Goal: Task Accomplishment & Management: Complete application form

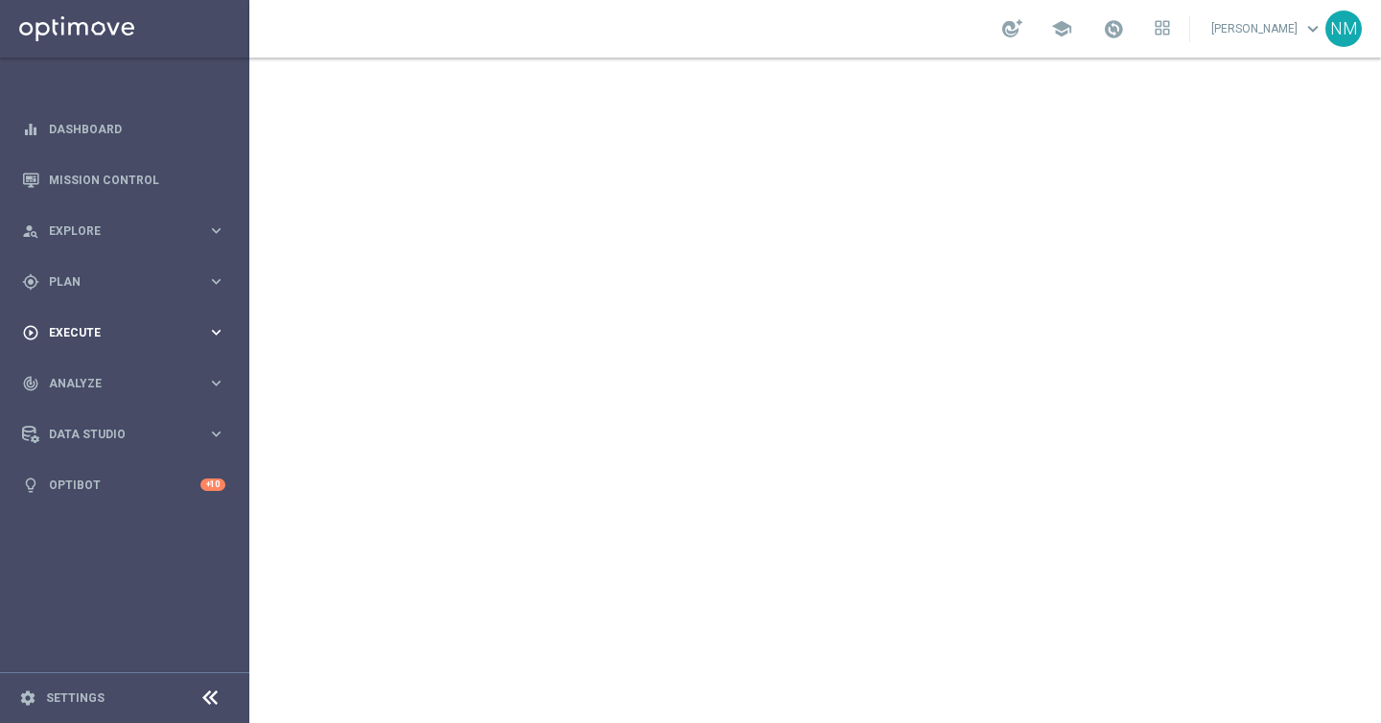
click at [173, 325] on div "play_circle_outline Execute" at bounding box center [114, 332] width 185 height 17
click at [137, 365] on link "Campaign Builder" at bounding box center [125, 372] width 150 height 15
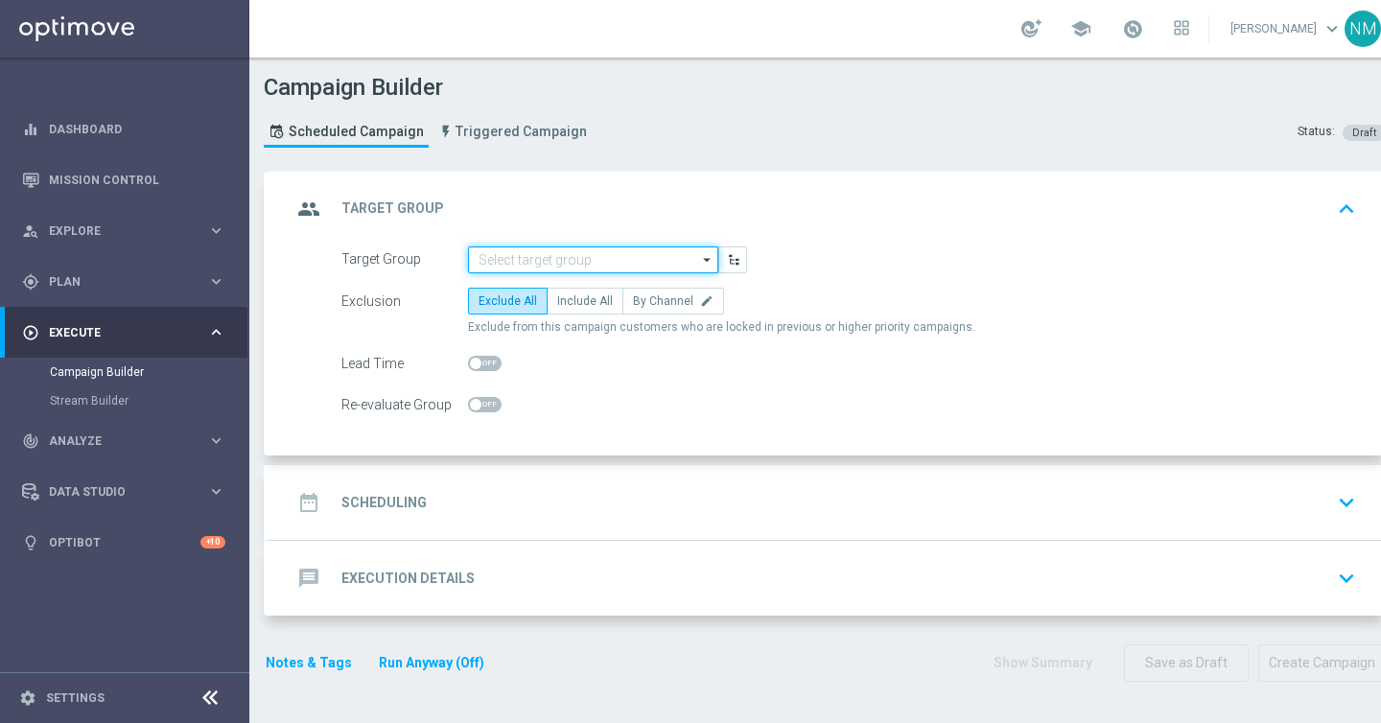
click at [534, 257] on input at bounding box center [593, 260] width 250 height 27
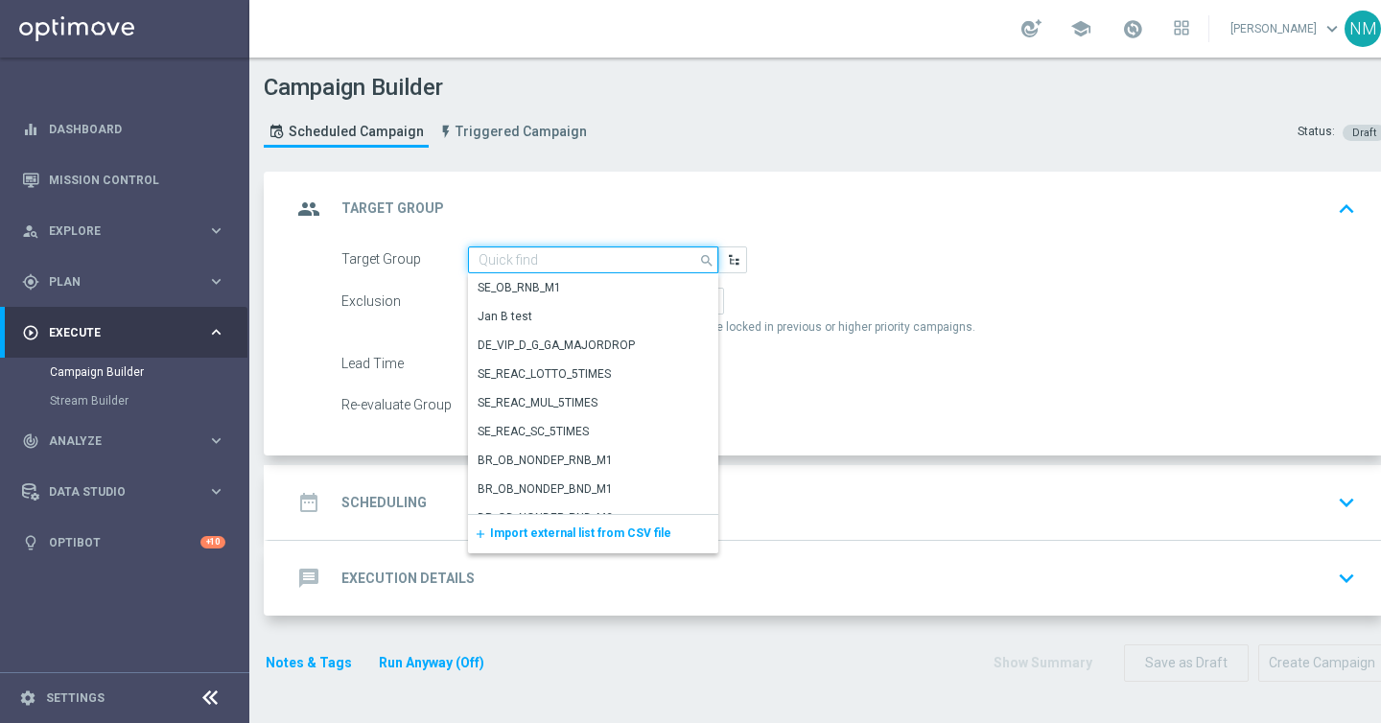
paste input "UK_ALL_VERTICALS_RICHINBOX | Actives, Reactivated & New"
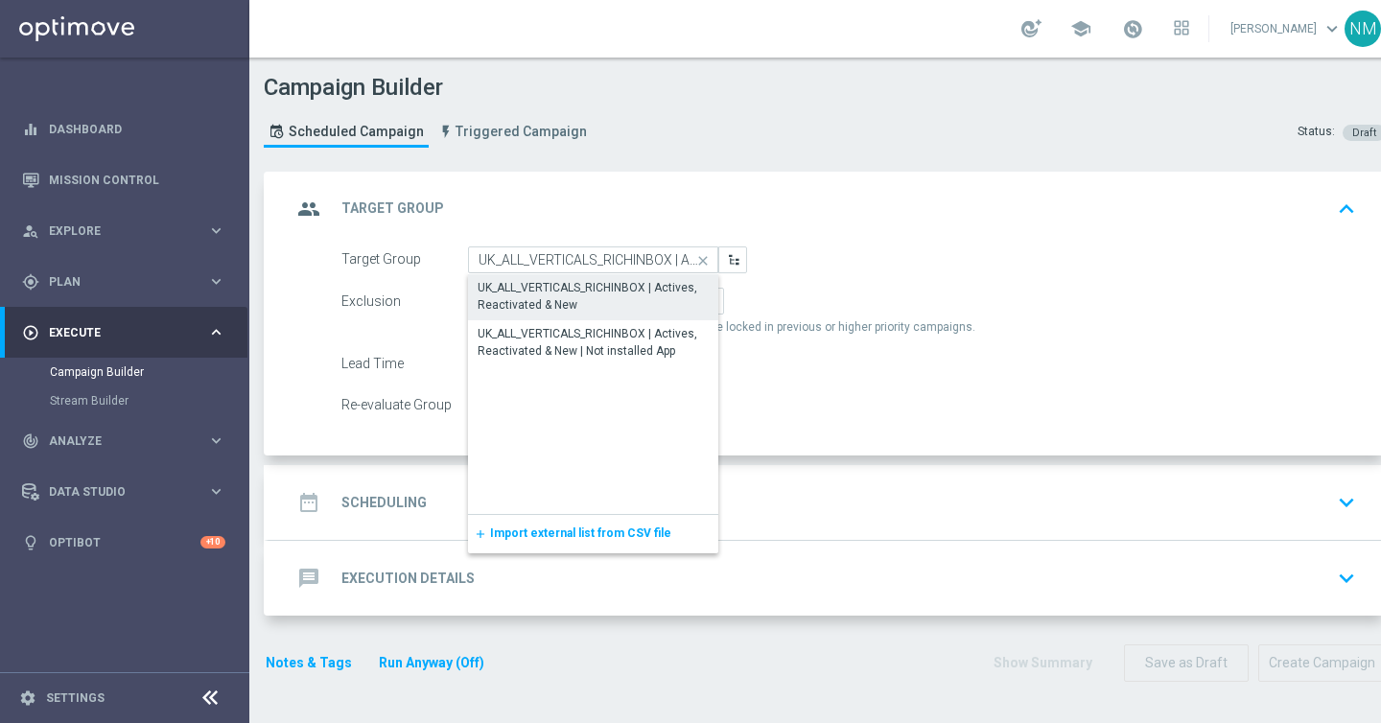
click at [550, 288] on div "UK_ALL_VERTICALS_RICHINBOX | Actives, Reactivated & New" at bounding box center [593, 296] width 231 height 35
type input "UK_ALL_VERTICALS_RICHINBOX | Actives, Reactivated & New"
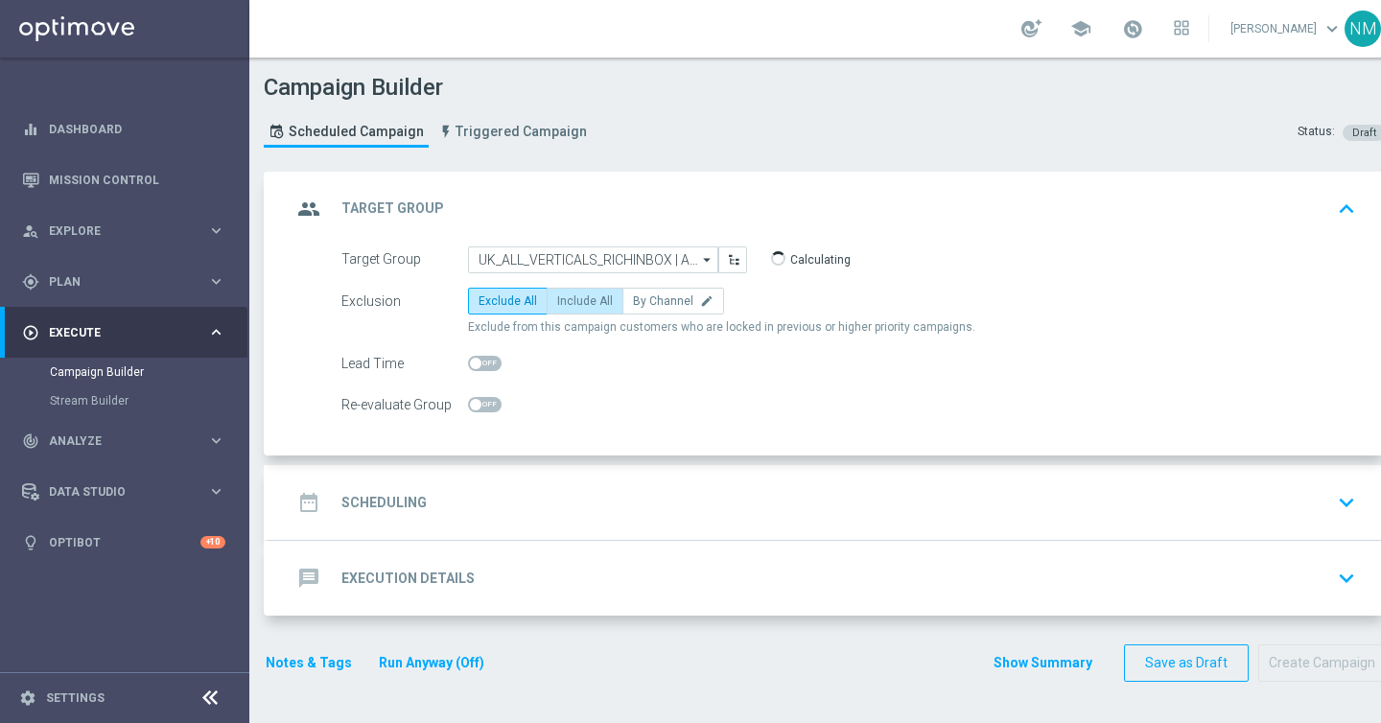
click at [577, 292] on label "Include All" at bounding box center [585, 301] width 77 height 27
click at [570, 298] on input "Include All" at bounding box center [563, 304] width 12 height 12
radio input "true"
click at [470, 498] on div "date_range Scheduling keyboard_arrow_down" at bounding box center [828, 502] width 1072 height 36
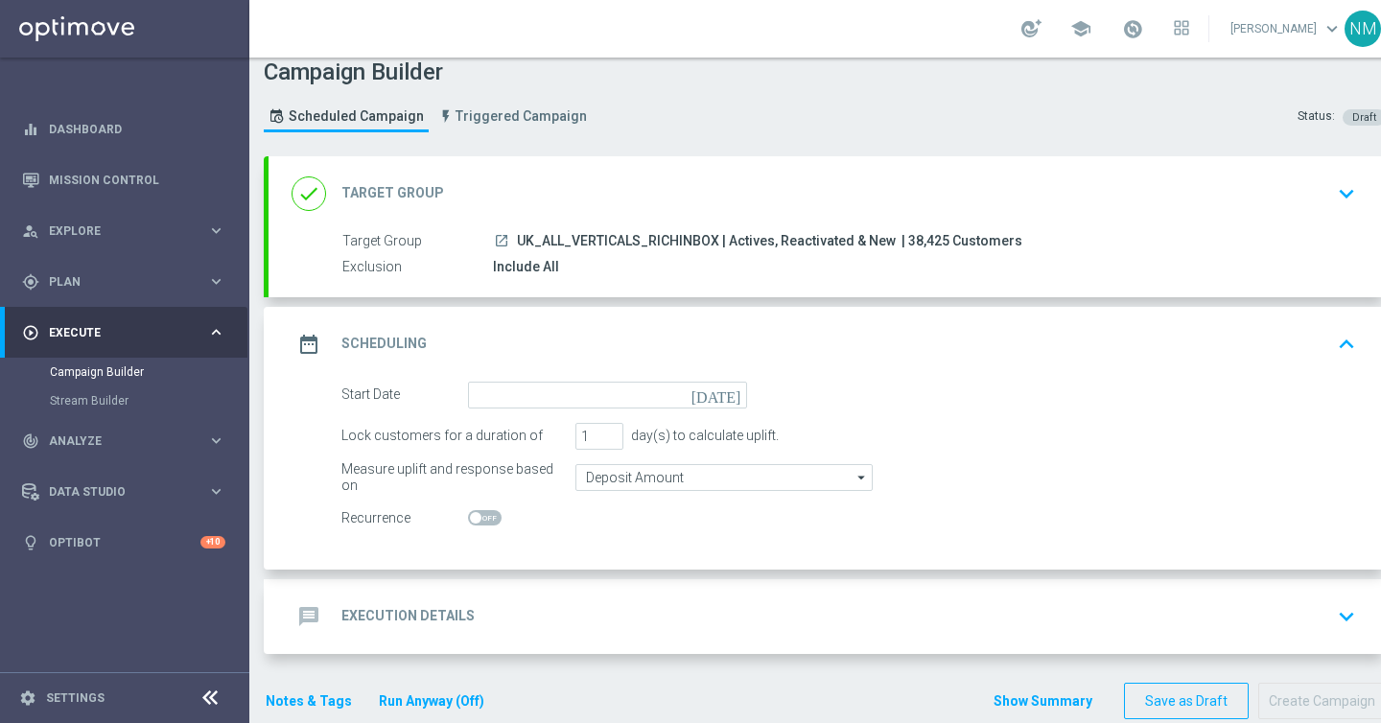
scroll to position [21, 0]
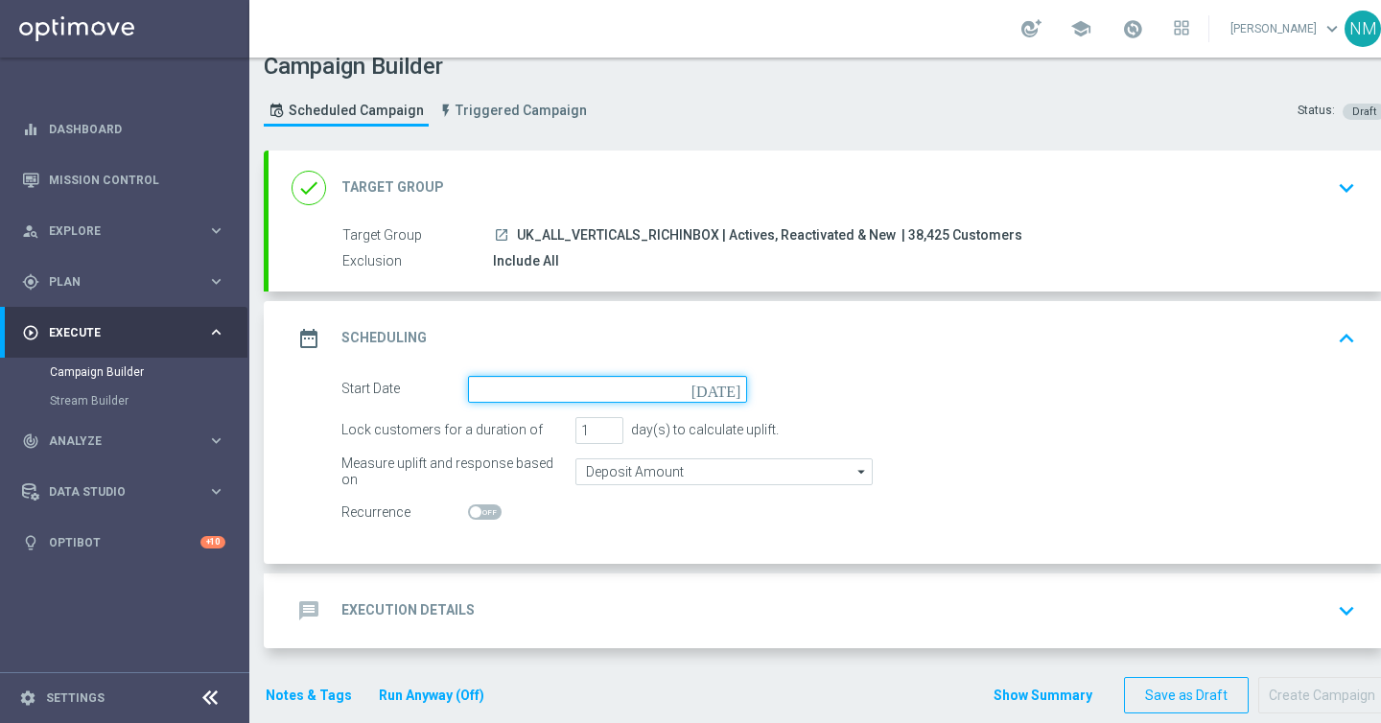
click at [531, 380] on input at bounding box center [607, 389] width 279 height 27
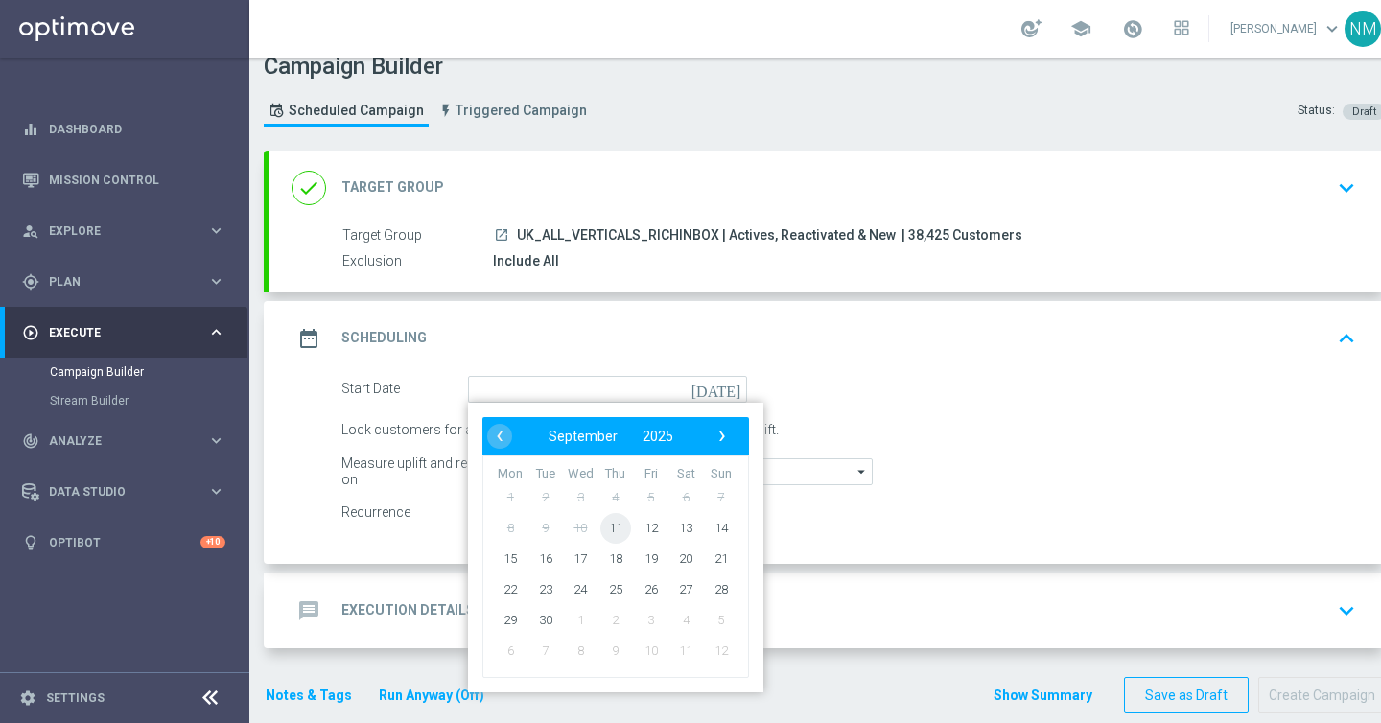
click at [616, 530] on span "11" at bounding box center [616, 527] width 31 height 31
type input "[DATE]"
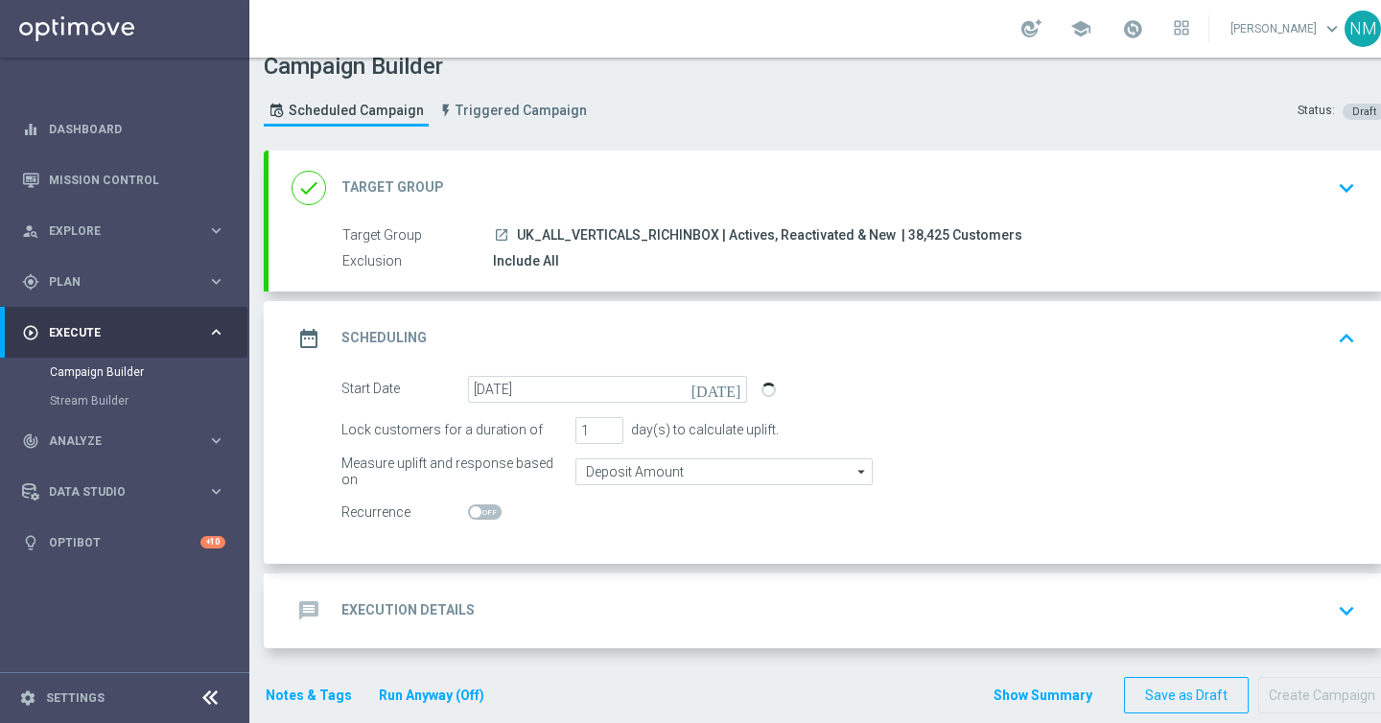
click at [516, 587] on div "message Execution Details keyboard_arrow_down" at bounding box center [828, 611] width 1118 height 75
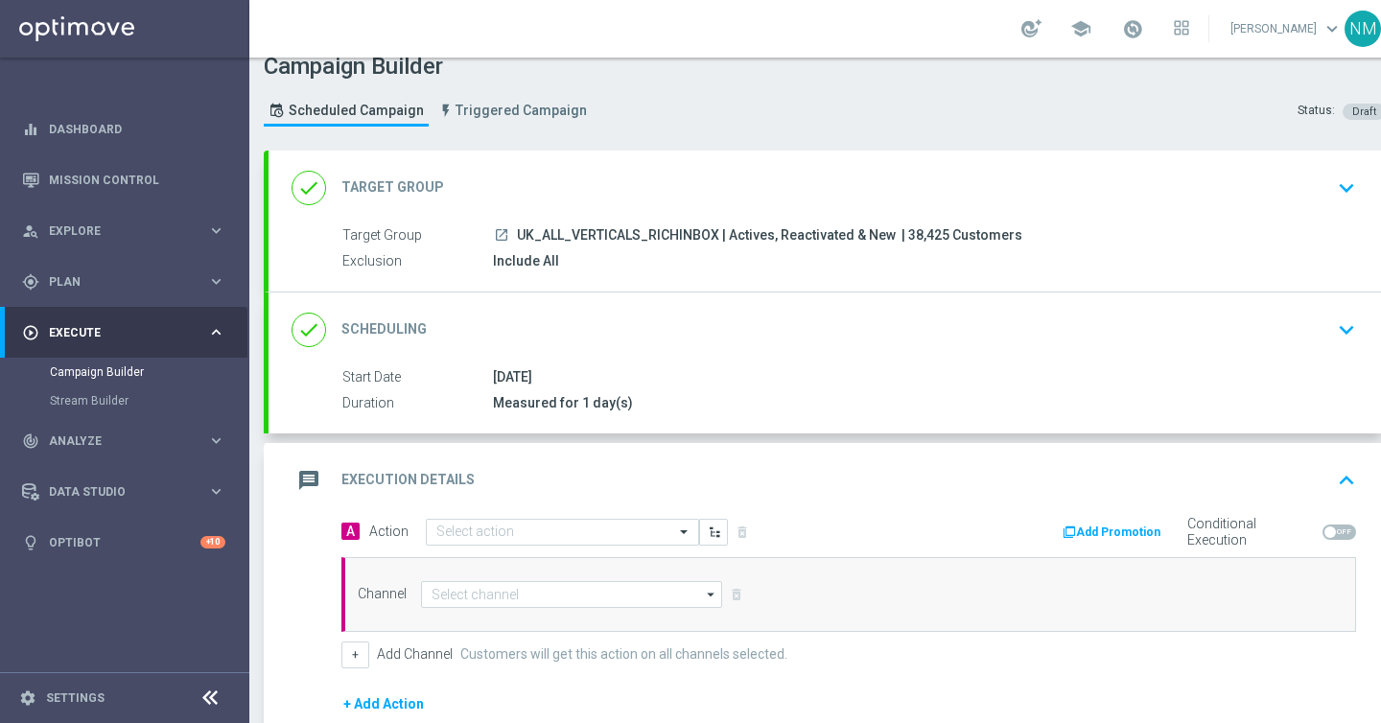
scroll to position [111, 0]
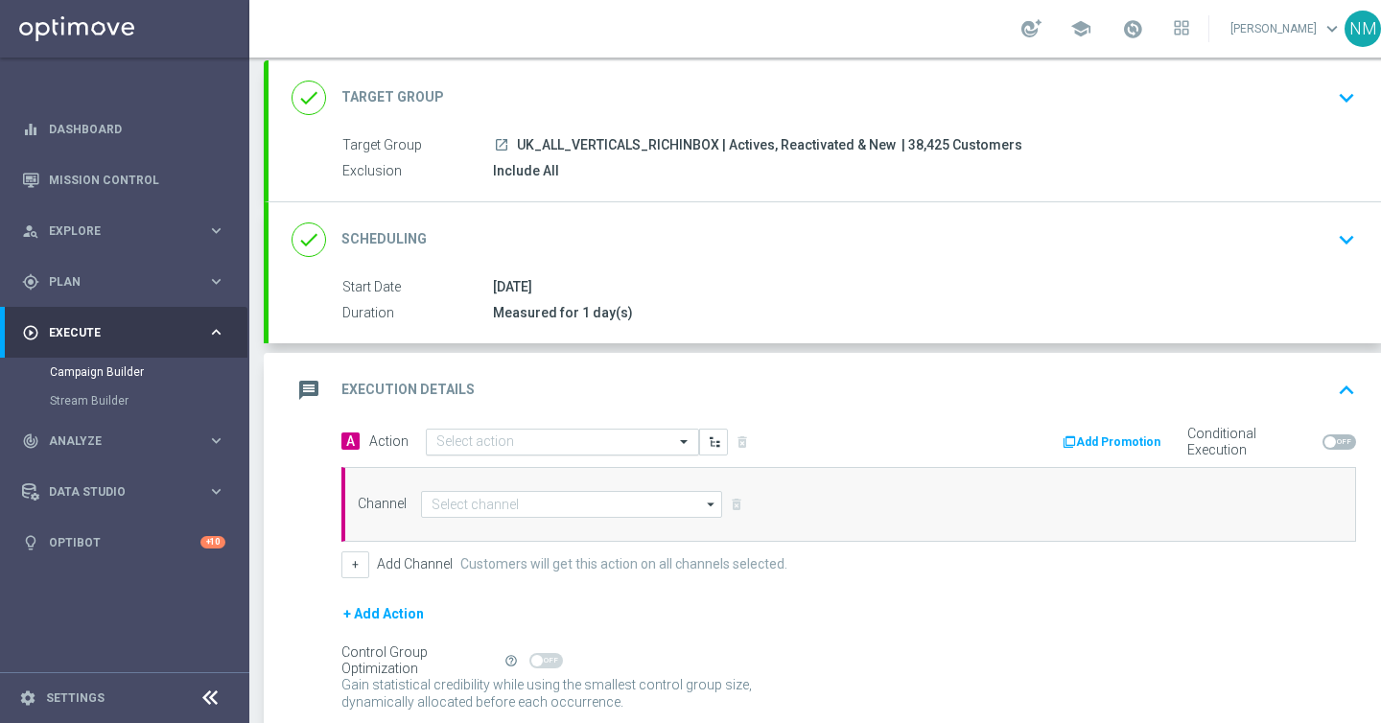
click at [533, 431] on div "Select action" at bounding box center [562, 442] width 273 height 27
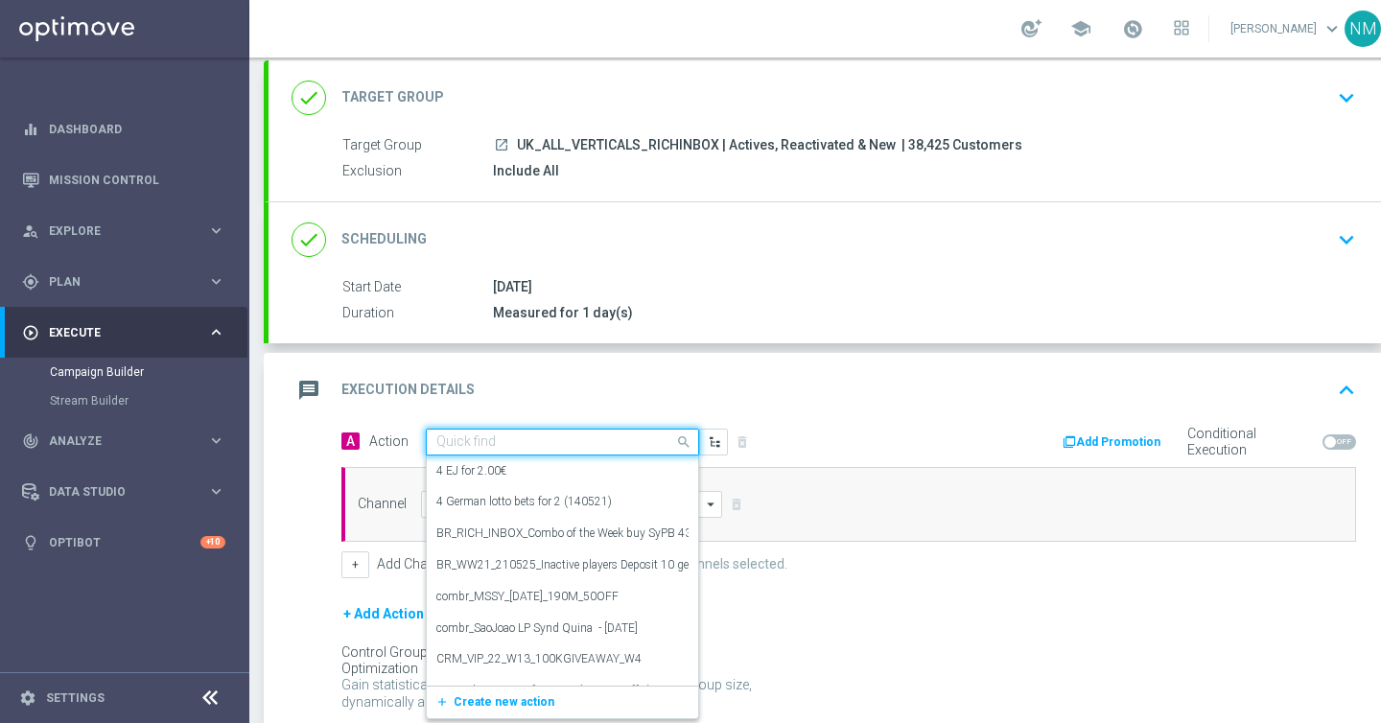
paste input "en_GB_NVIP_TAC_GM__250911_EXCLGAME_DINERO_N_ORO_SUPERBONUS"
type input "en_GB_NVIP_TAC_GM__250911_EXCLGAME_DINERO_N_ORO_SUPERBONUS"
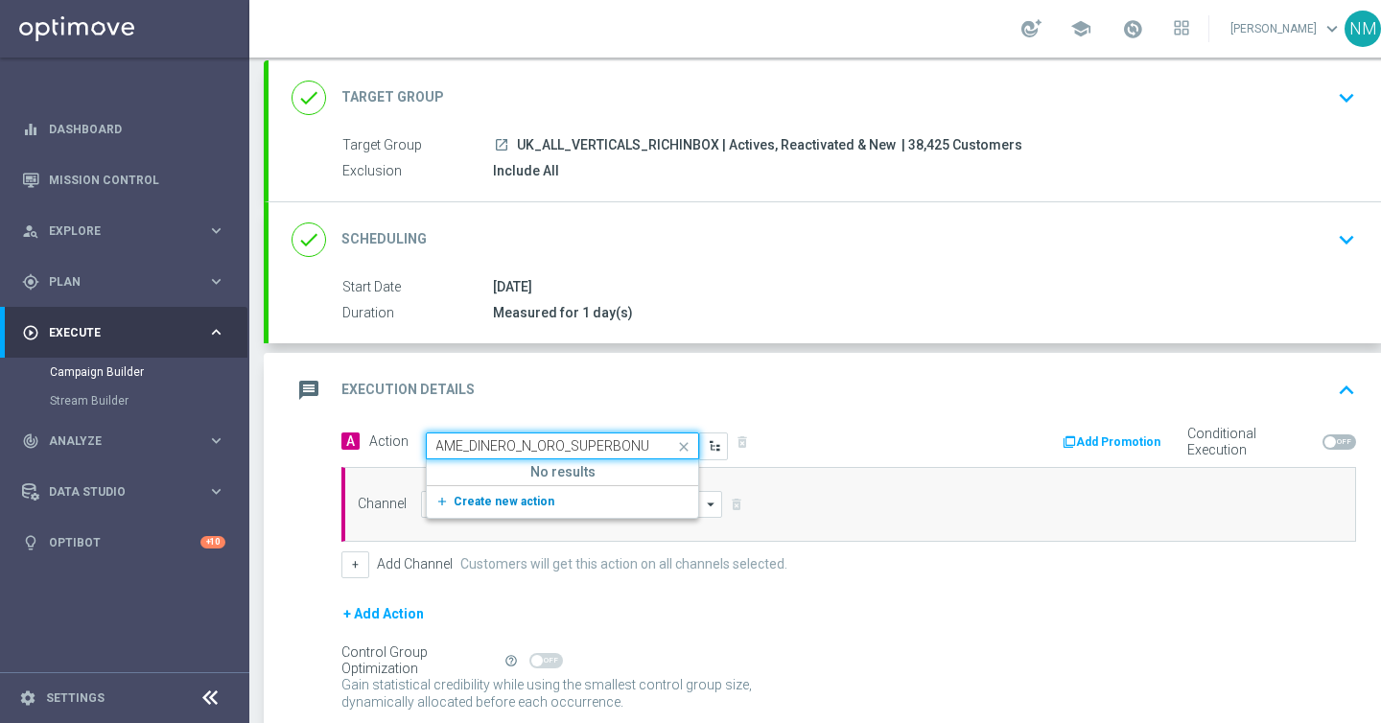
click at [512, 513] on button "add_new Create new action" at bounding box center [559, 502] width 265 height 22
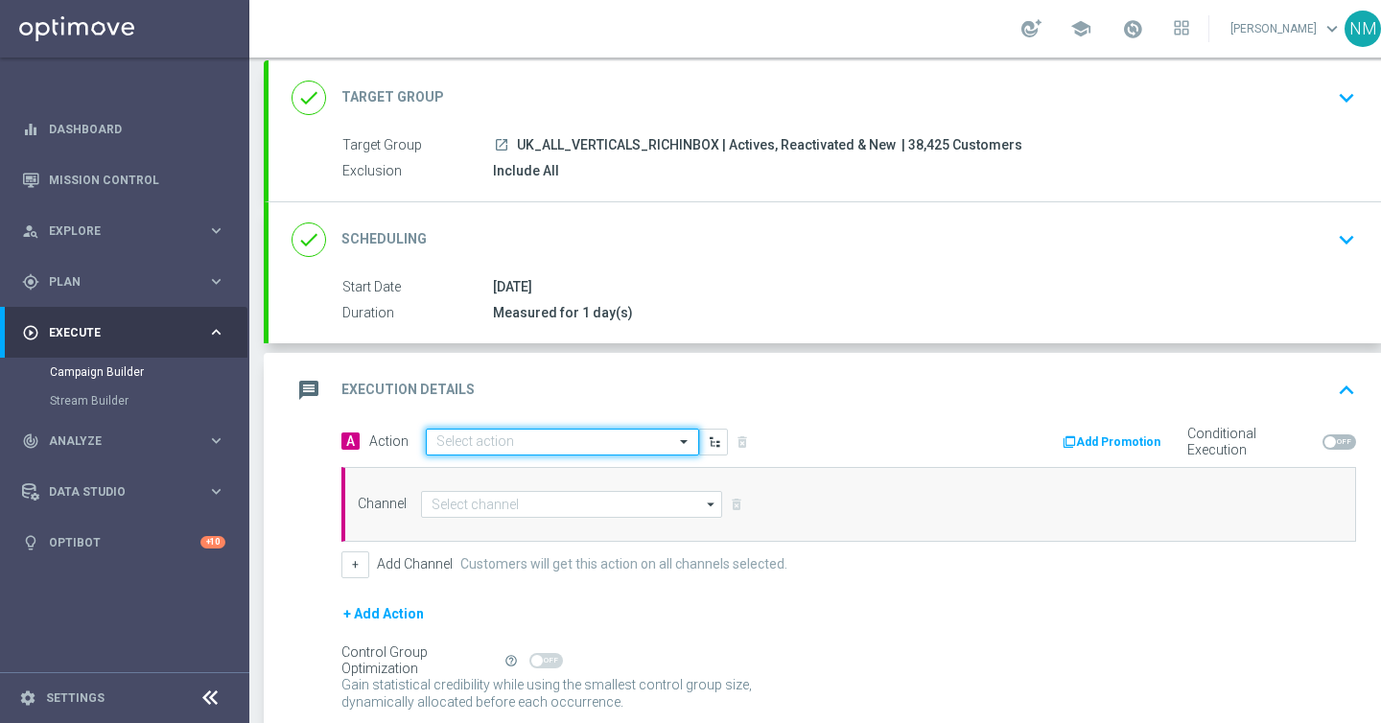
scroll to position [0, 0]
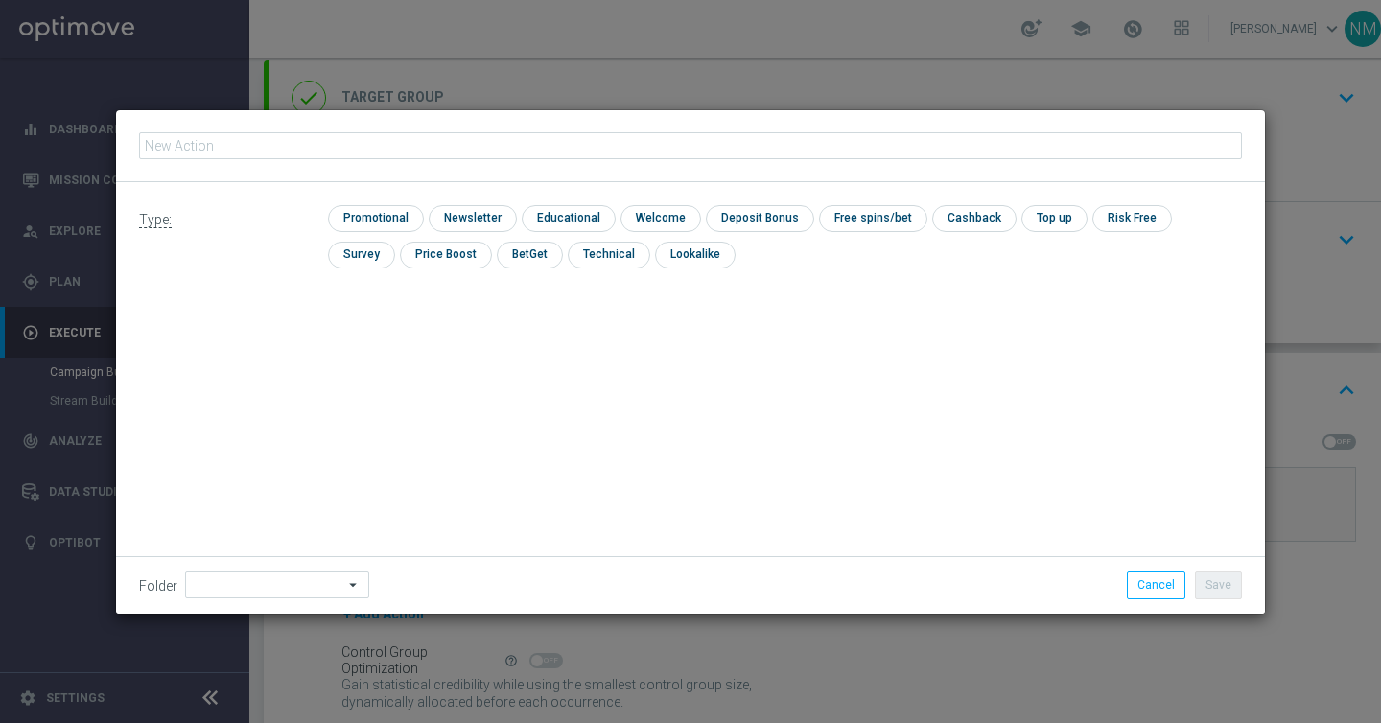
type input "en_GB_NVIP_TAC_GM__250911_EXCLGAME_DINERO_N_ORO_SUPERBONUS"
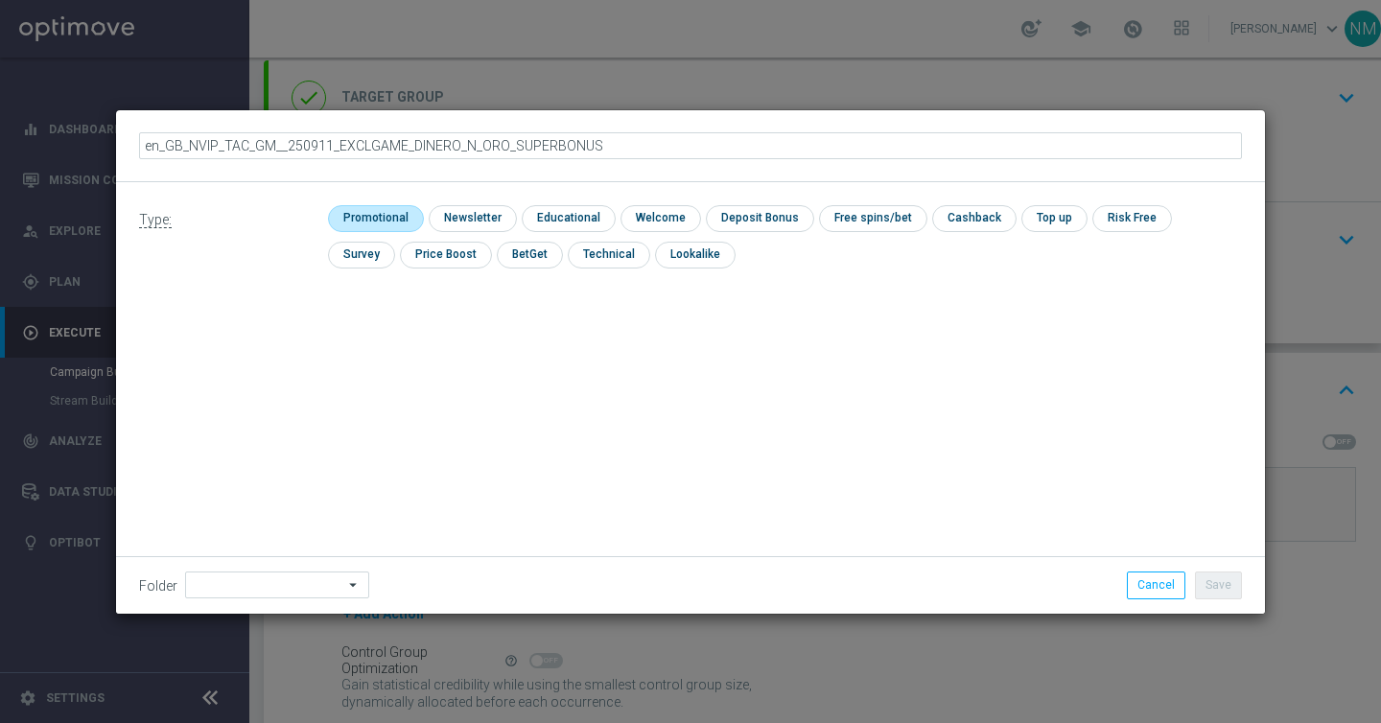
click at [396, 225] on input "checkbox" at bounding box center [373, 218] width 91 height 26
checkbox input "true"
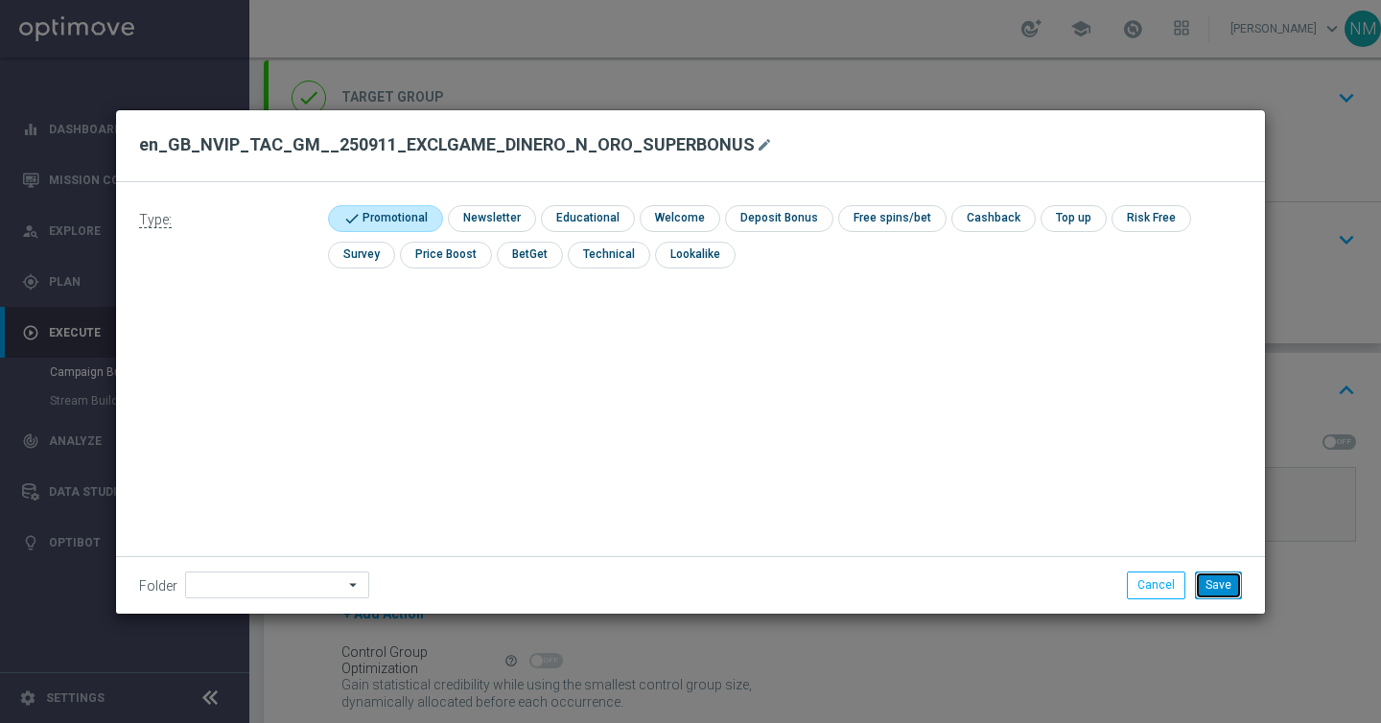
click at [1214, 573] on button "Save" at bounding box center [1218, 585] width 47 height 27
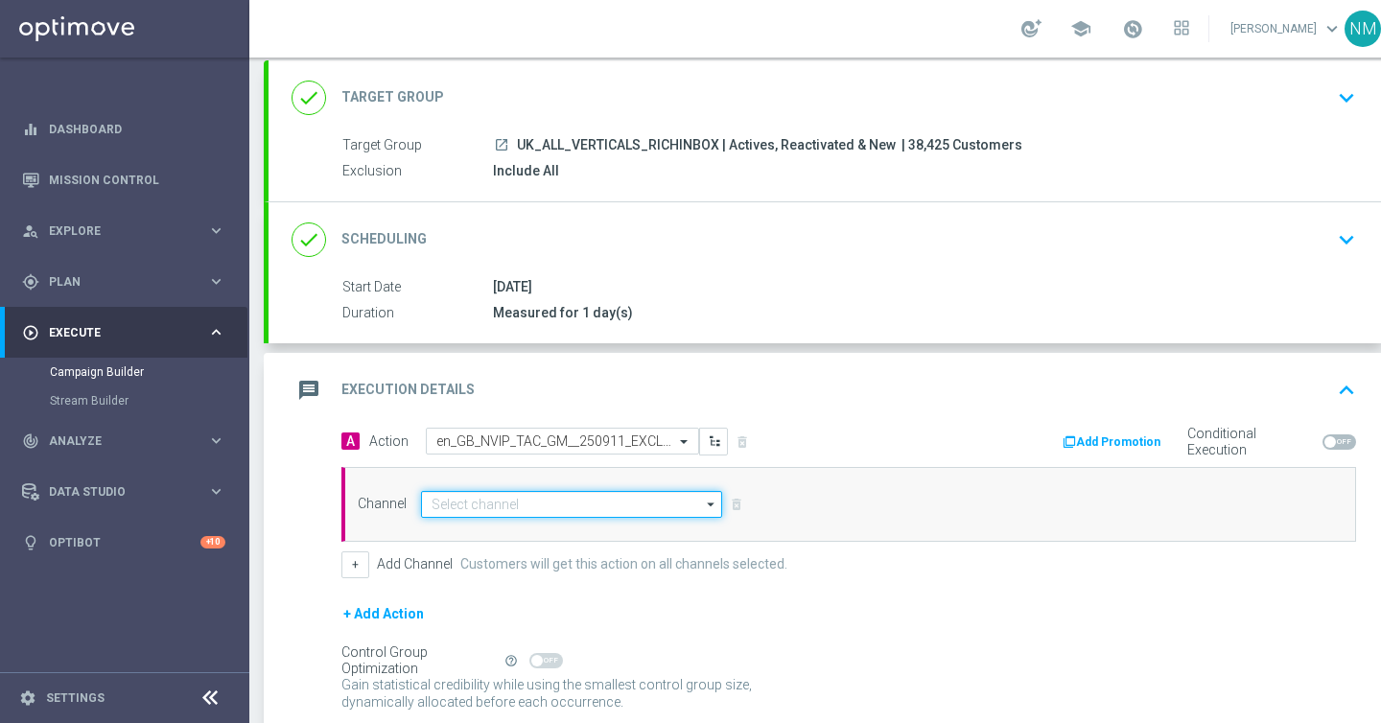
click at [584, 500] on input at bounding box center [571, 504] width 301 height 27
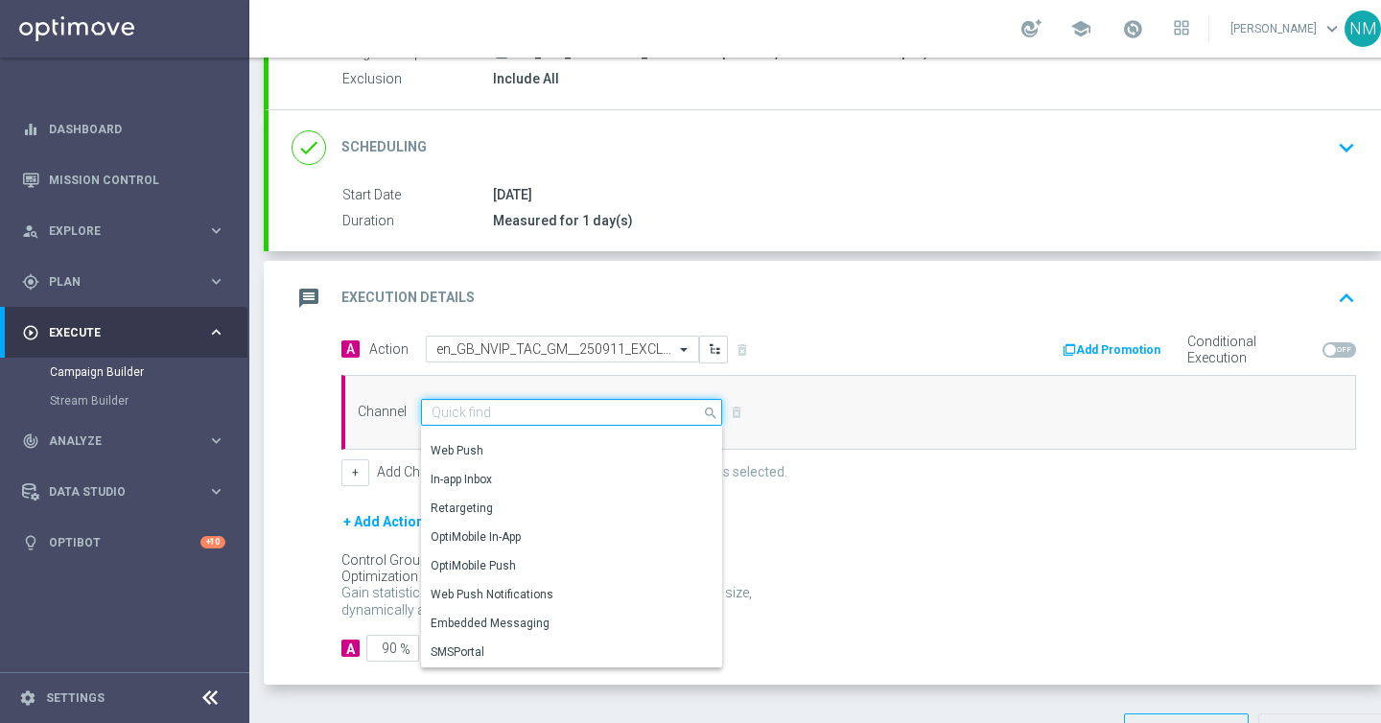
scroll to position [216, 0]
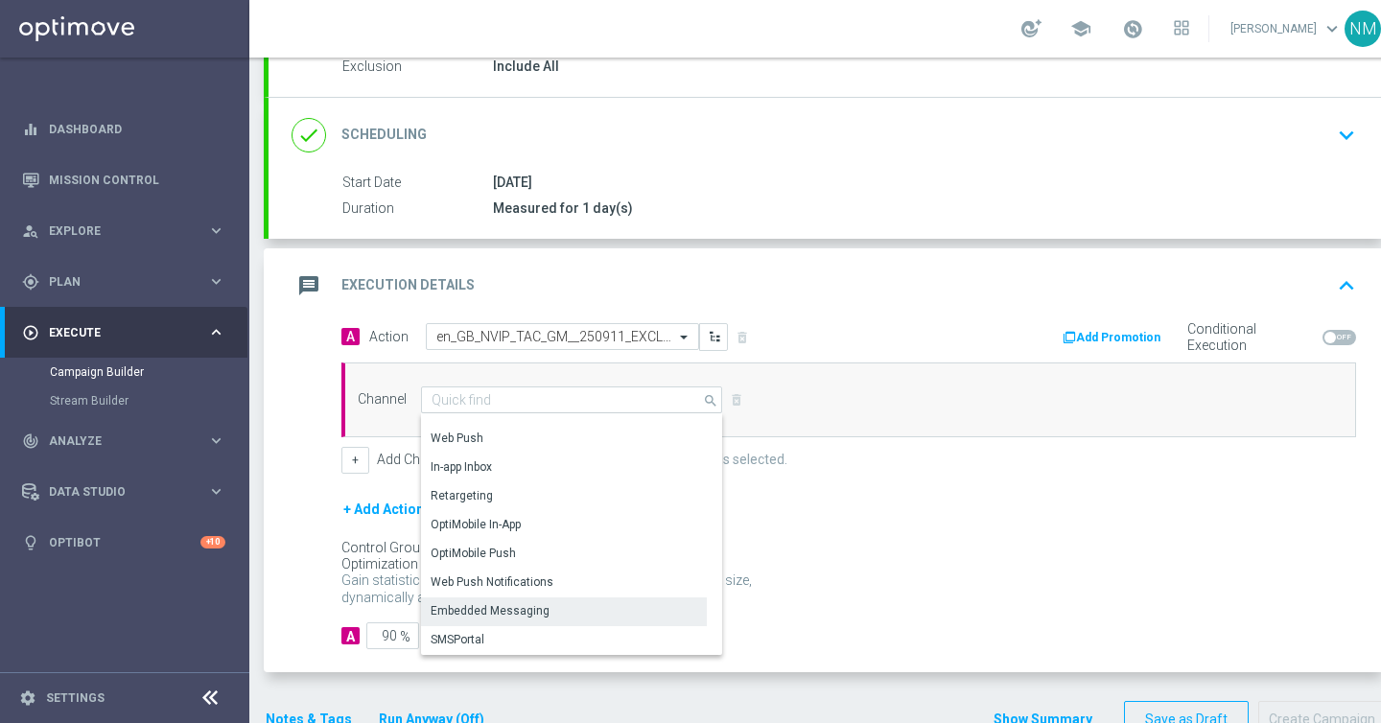
click at [530, 601] on div "Embedded Messaging" at bounding box center [564, 611] width 286 height 27
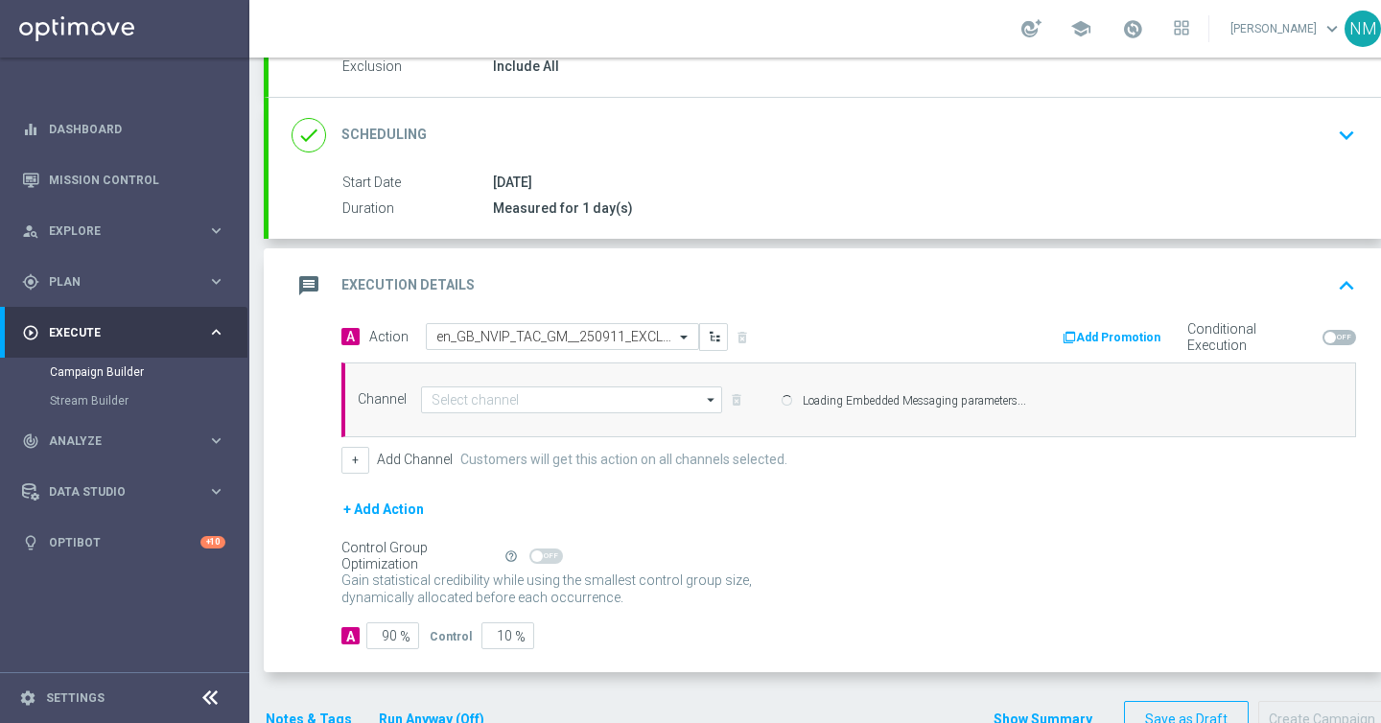
type input "Embedded Messaging"
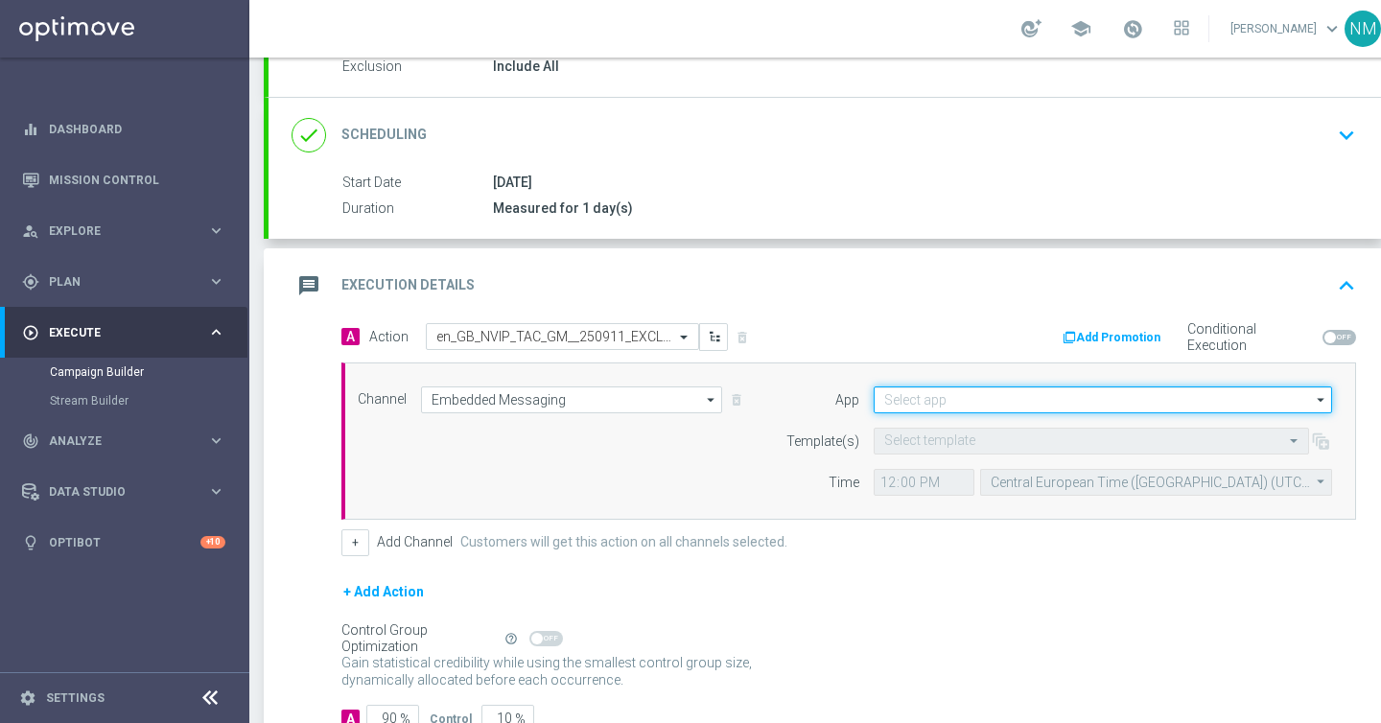
click at [979, 408] on input at bounding box center [1103, 400] width 459 height 27
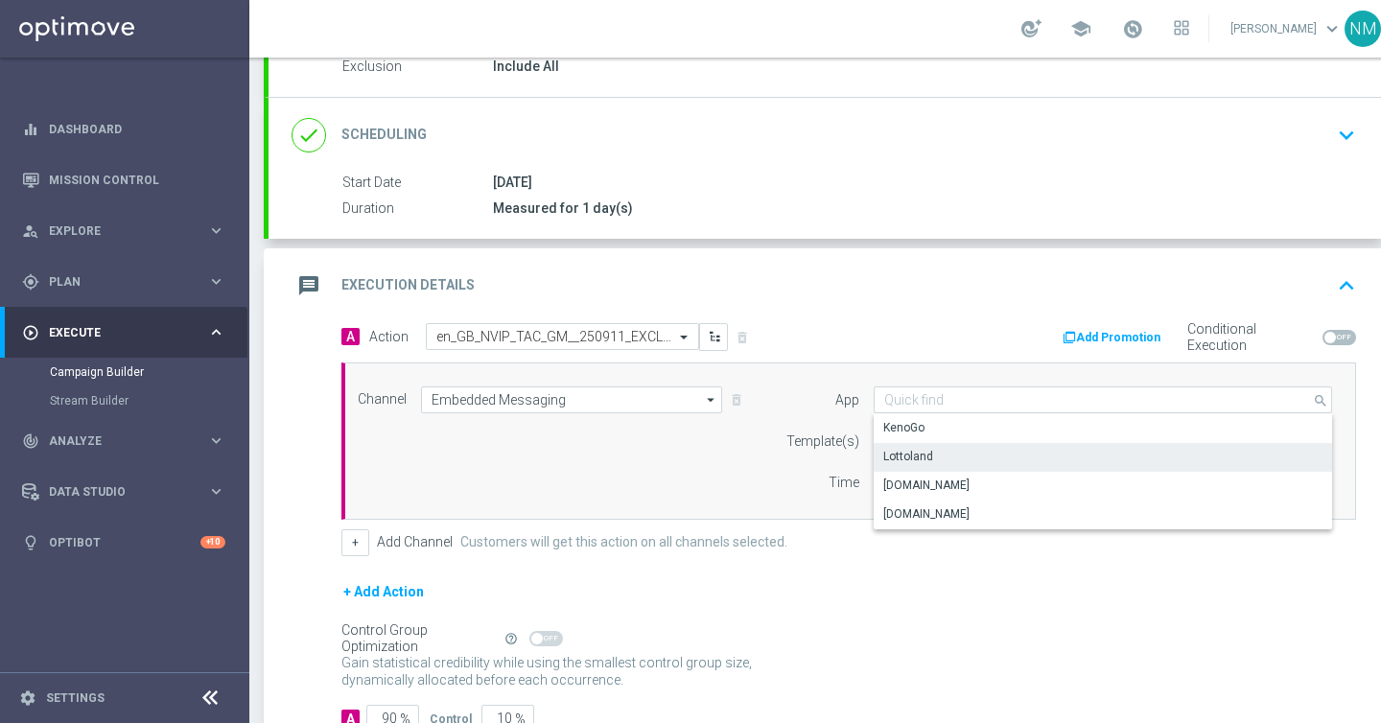
click at [902, 460] on div "Lottoland" at bounding box center [909, 456] width 50 height 17
type input "Lottoland"
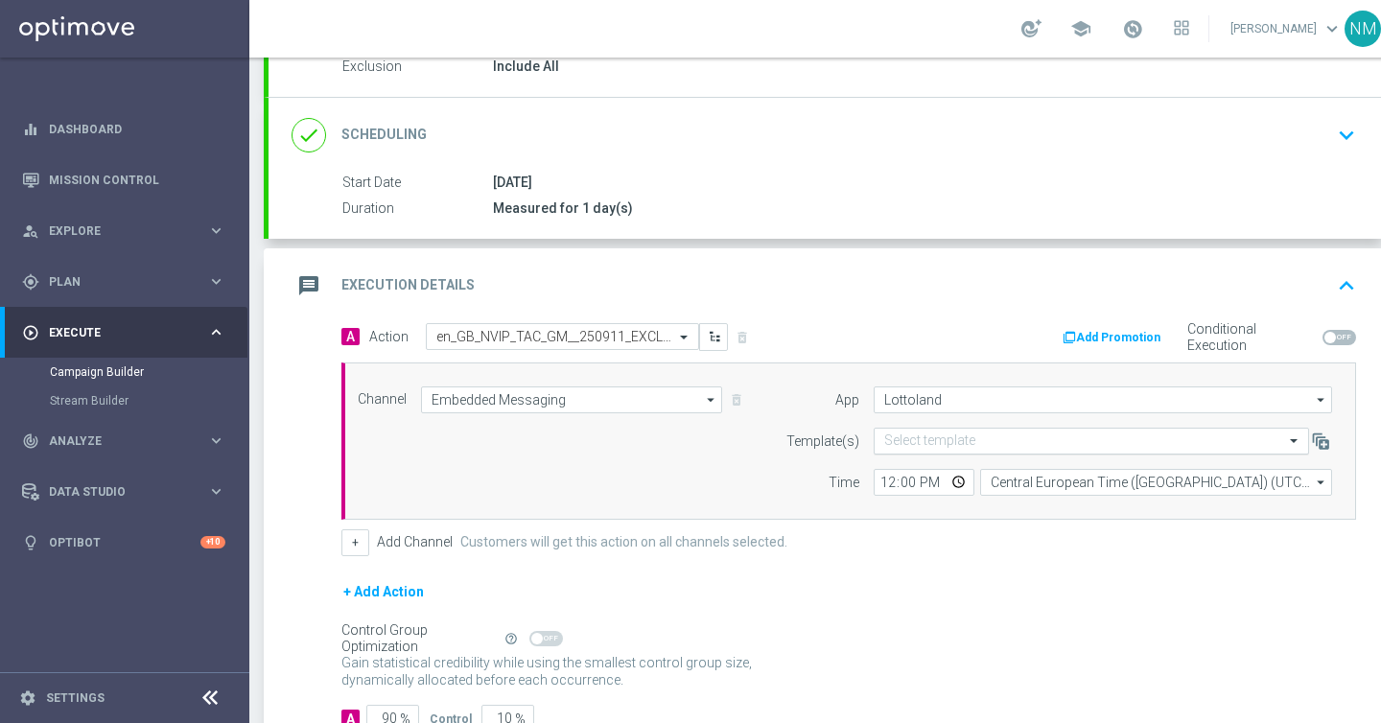
click at [936, 438] on input "text" at bounding box center [1072, 442] width 376 height 16
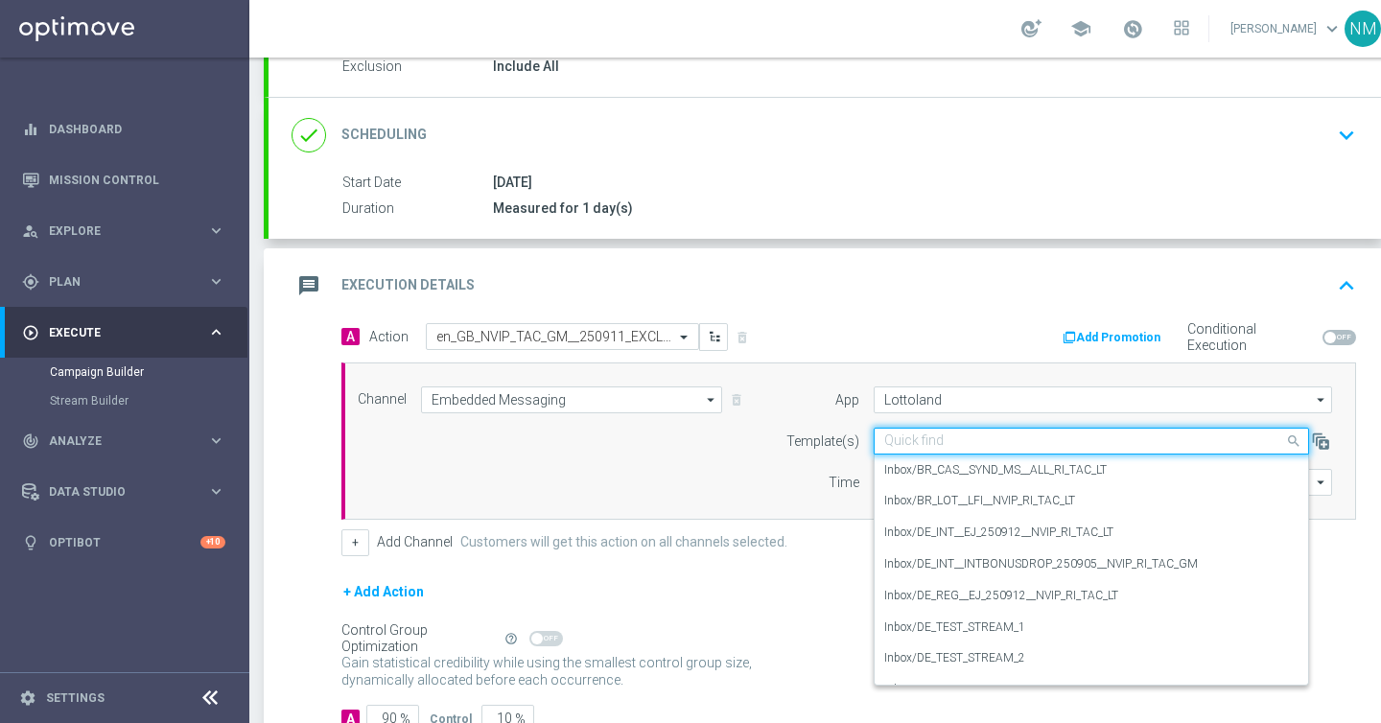
paste input "en_GB_NVIP_TAC_GM__250911_EXCLGAME_DINERO_N_ORO_SUPERBONUS"
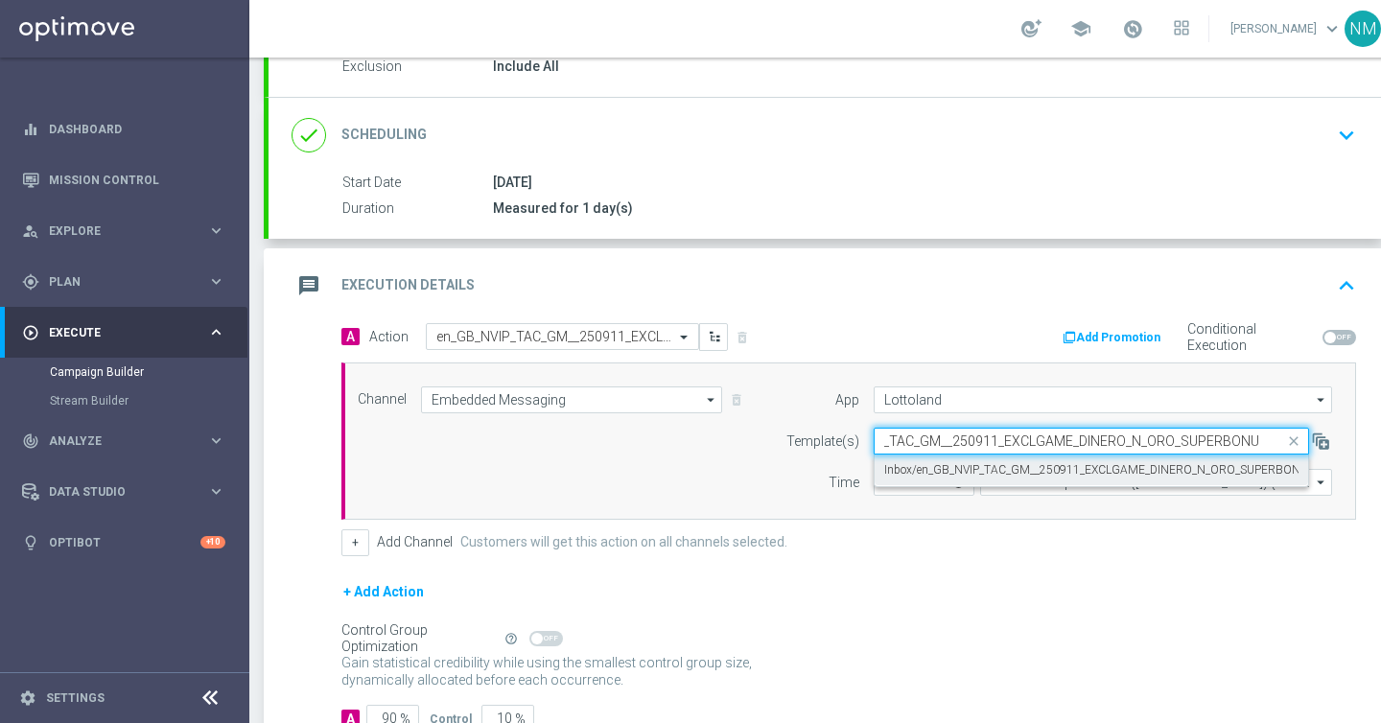
click at [940, 459] on div "Inbox/en_GB_NVIP_TAC_GM__250911_EXCLGAME_DINERO_N_ORO_SUPERBONUS" at bounding box center [1091, 471] width 414 height 32
type input "en_GB_NVIP_TAC_GM__250911_EXCLGAME_DINERO_N_ORO_SUPERBONUS"
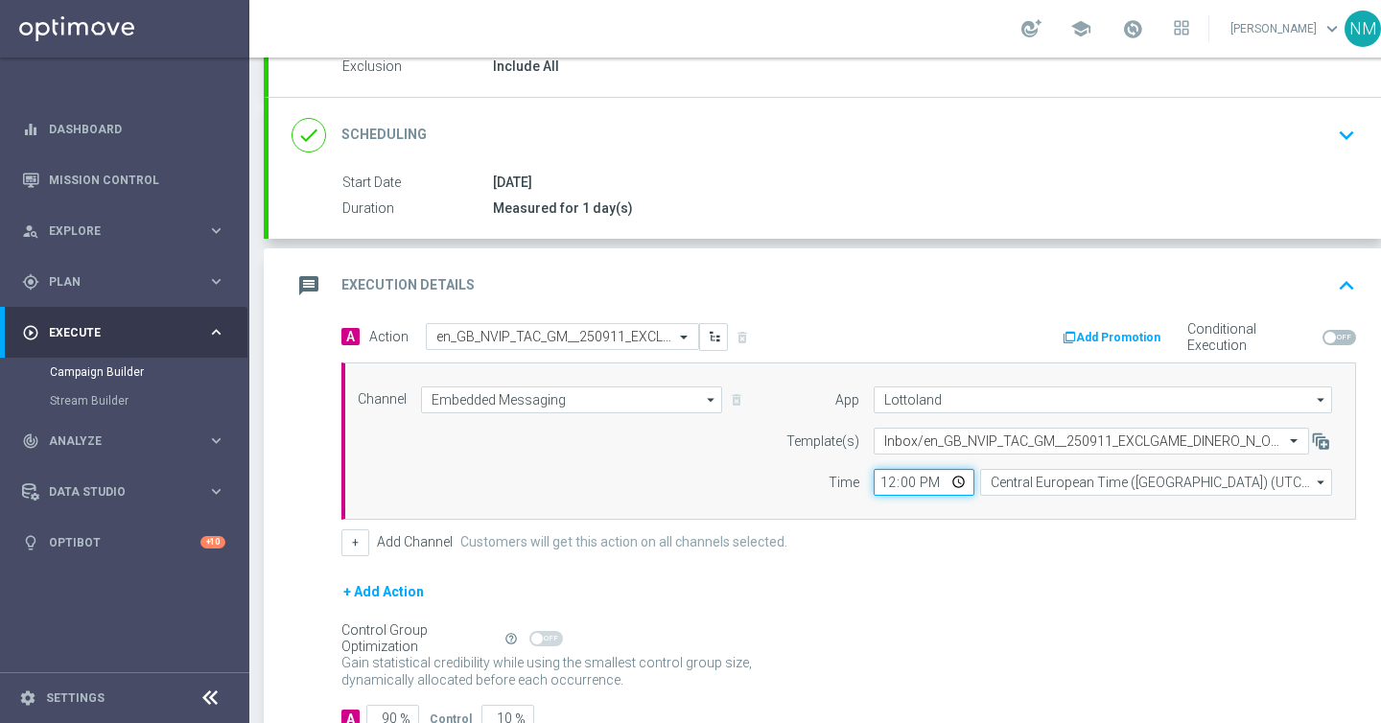
click at [960, 481] on input "12:00" at bounding box center [924, 482] width 101 height 27
type input "14:00"
click at [1028, 510] on div "Channel Embedded Messaging Embedded Messaging arrow_drop_down Show Selected 1 o…" at bounding box center [849, 441] width 1015 height 157
click at [1027, 478] on input "Central European Time ([GEOGRAPHIC_DATA]) (UTC +02:00)" at bounding box center [1156, 482] width 352 height 27
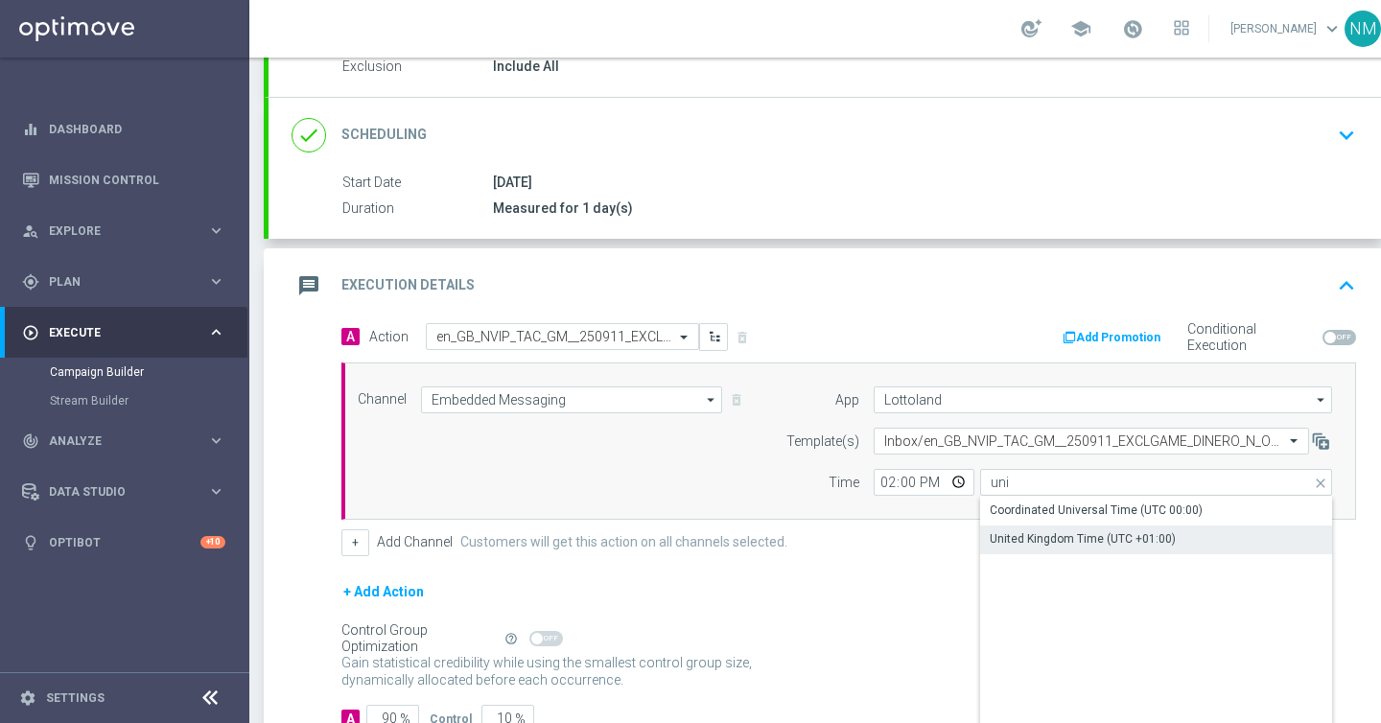
click at [1037, 535] on div "United Kingdom Time (UTC +01:00)" at bounding box center [1083, 538] width 186 height 17
type input "United Kingdom Time (UTC +01:00)"
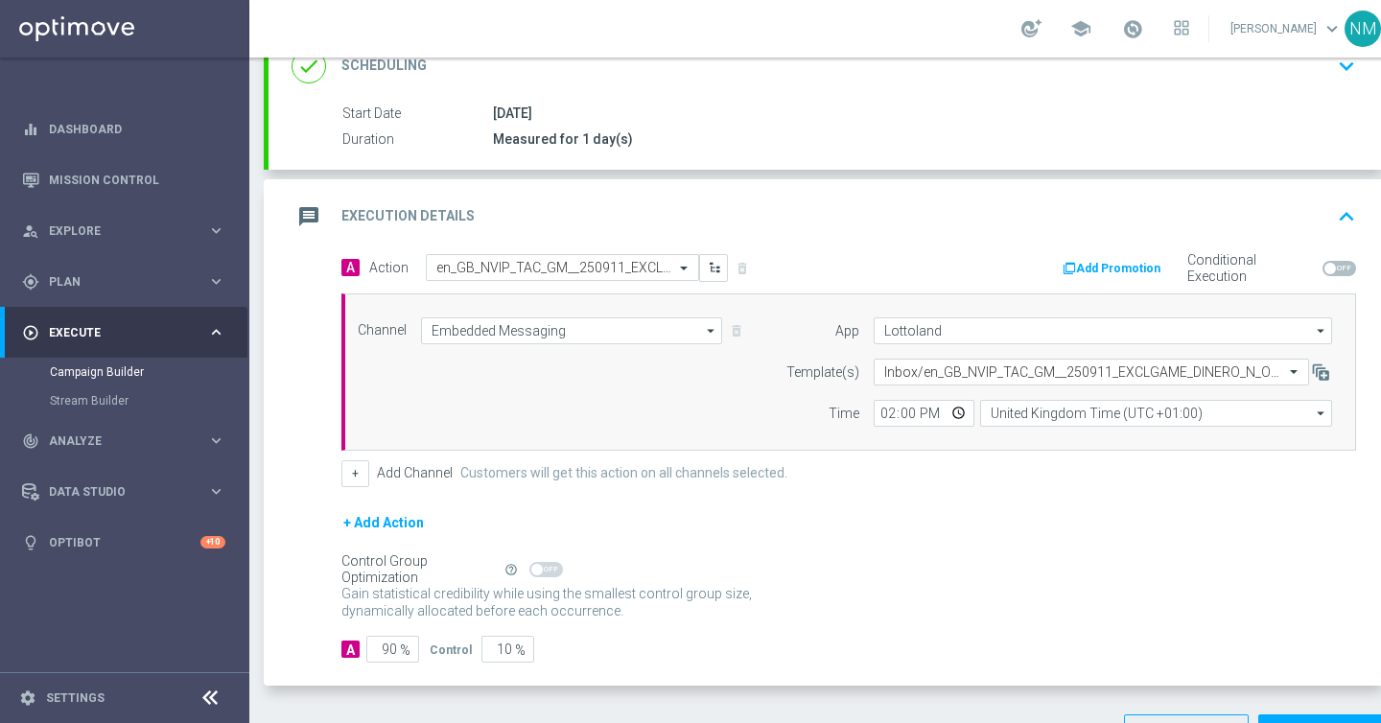
scroll to position [342, 0]
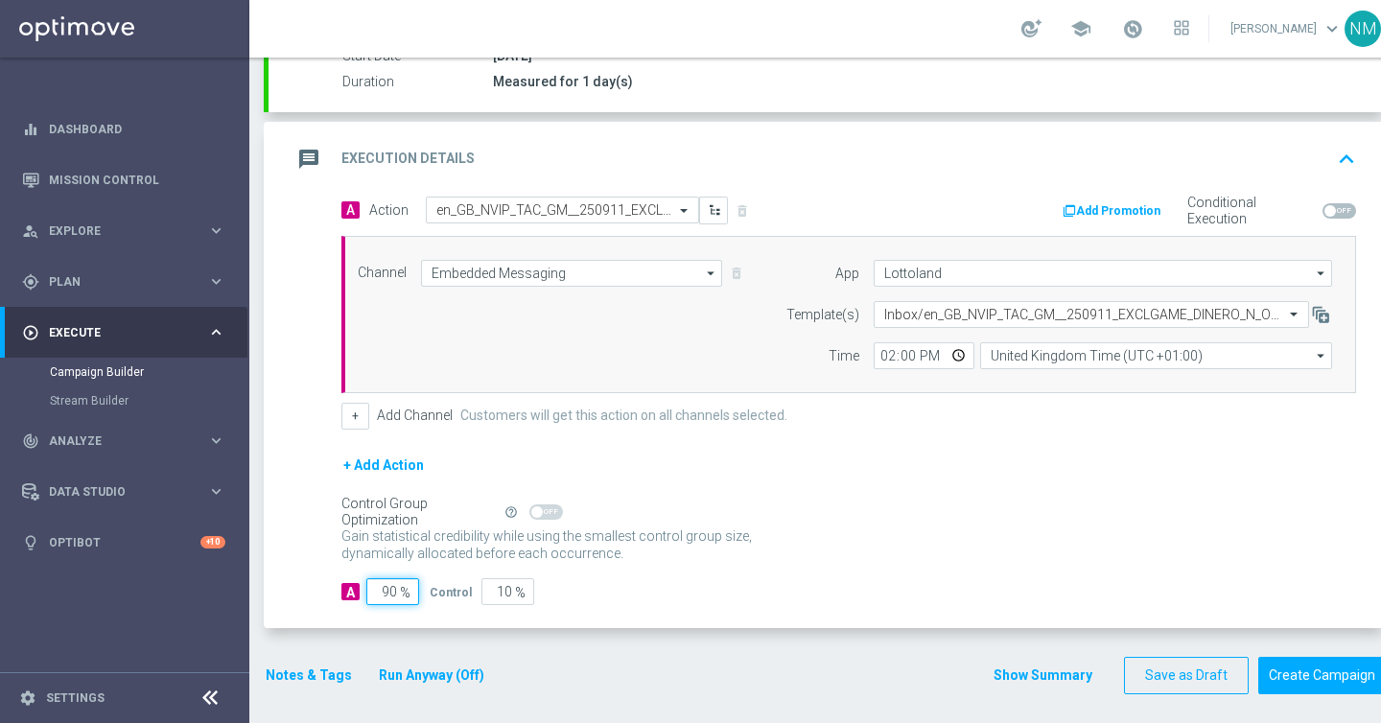
click at [389, 591] on input "90" at bounding box center [392, 591] width 53 height 27
type input "0"
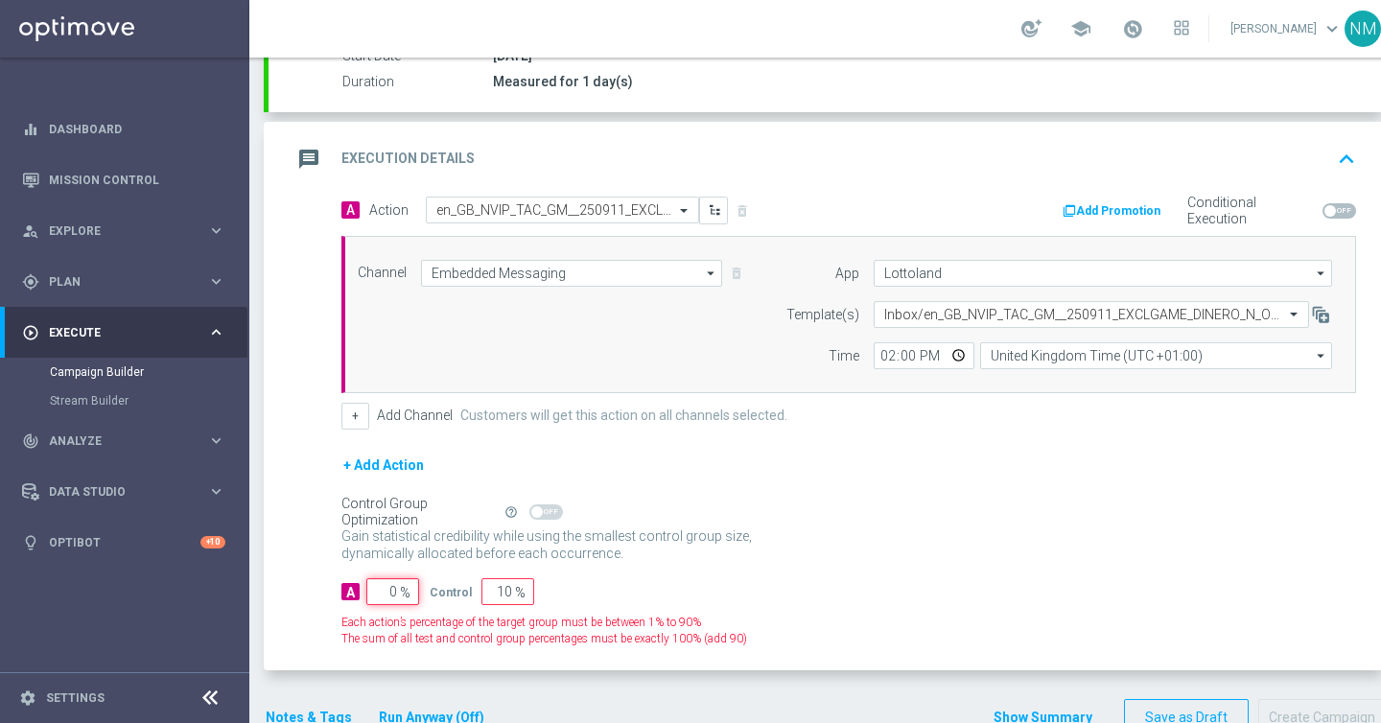
type input "100"
type input "10"
type input "90"
type input "100"
type input "0"
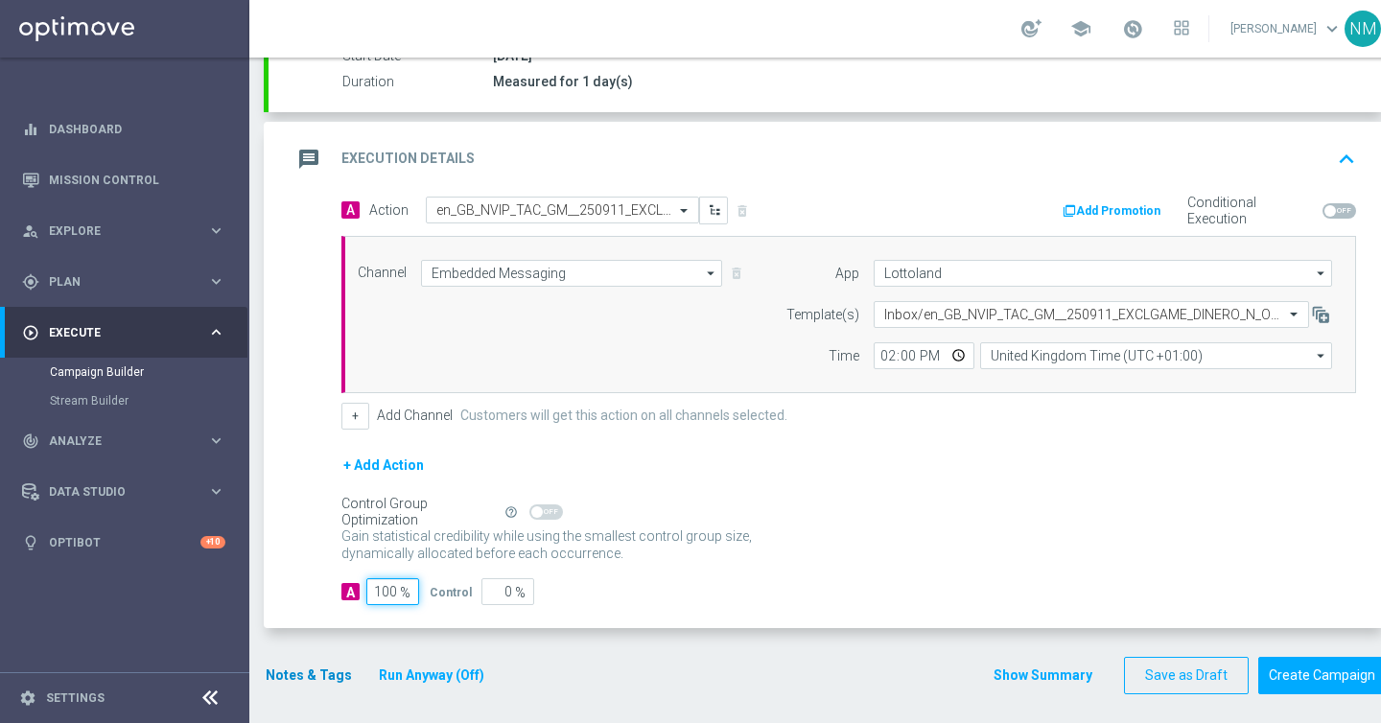
type input "100"
click at [319, 674] on button "Notes & Tags" at bounding box center [309, 676] width 90 height 24
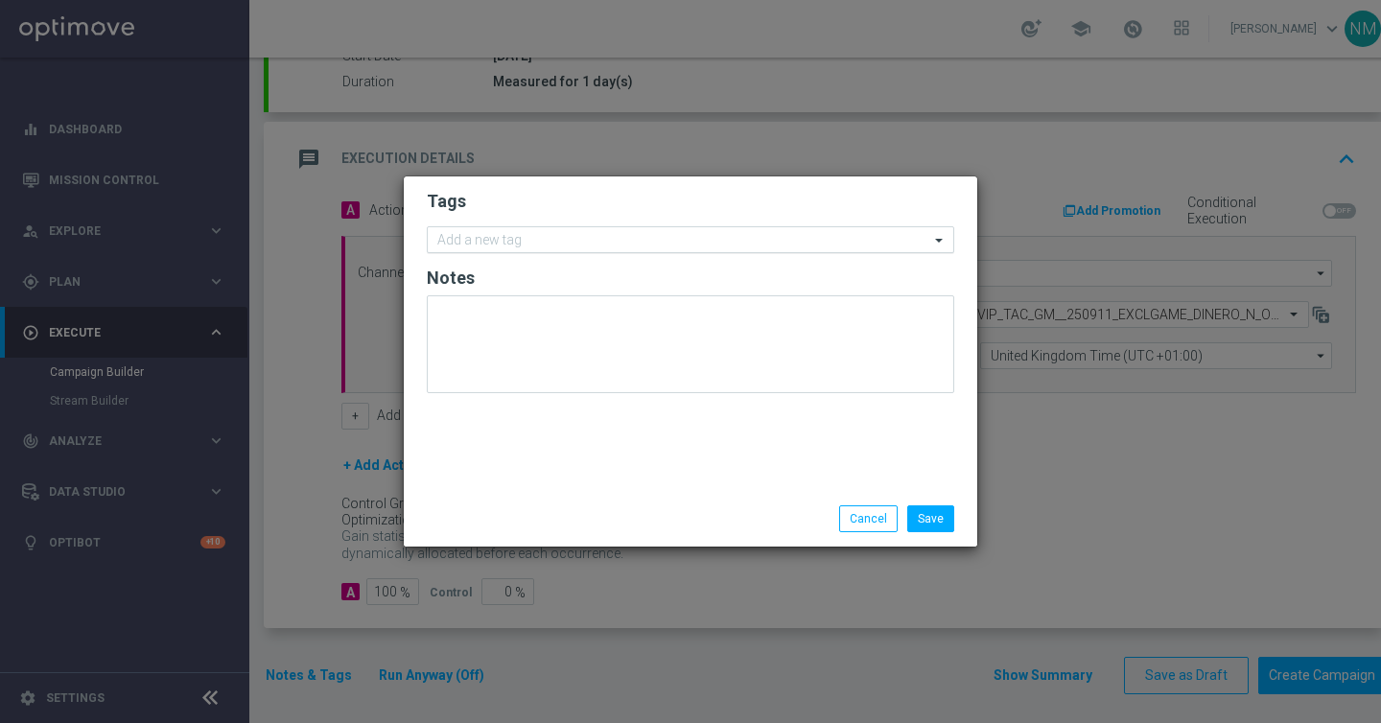
click at [632, 235] on input "text" at bounding box center [683, 241] width 492 height 16
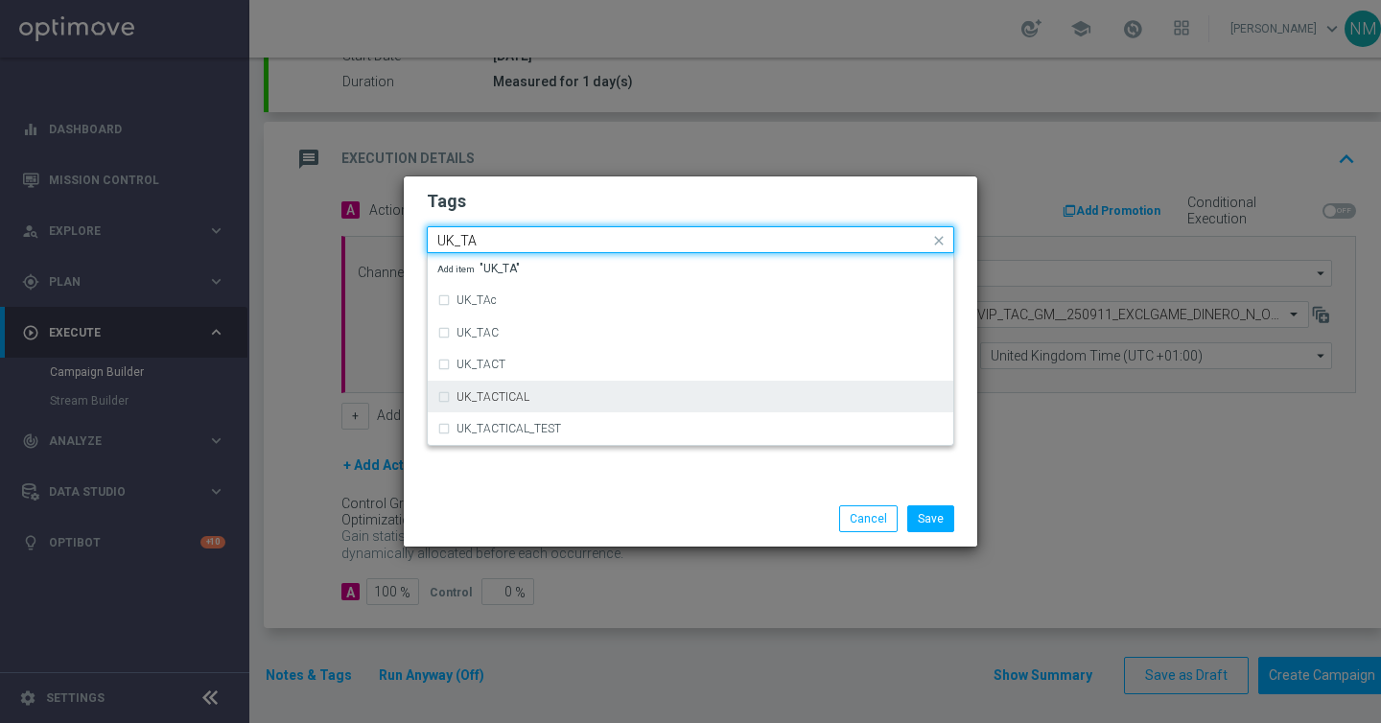
click at [601, 396] on div "UK_TACTICAL" at bounding box center [700, 397] width 487 height 12
type input "UK_TA"
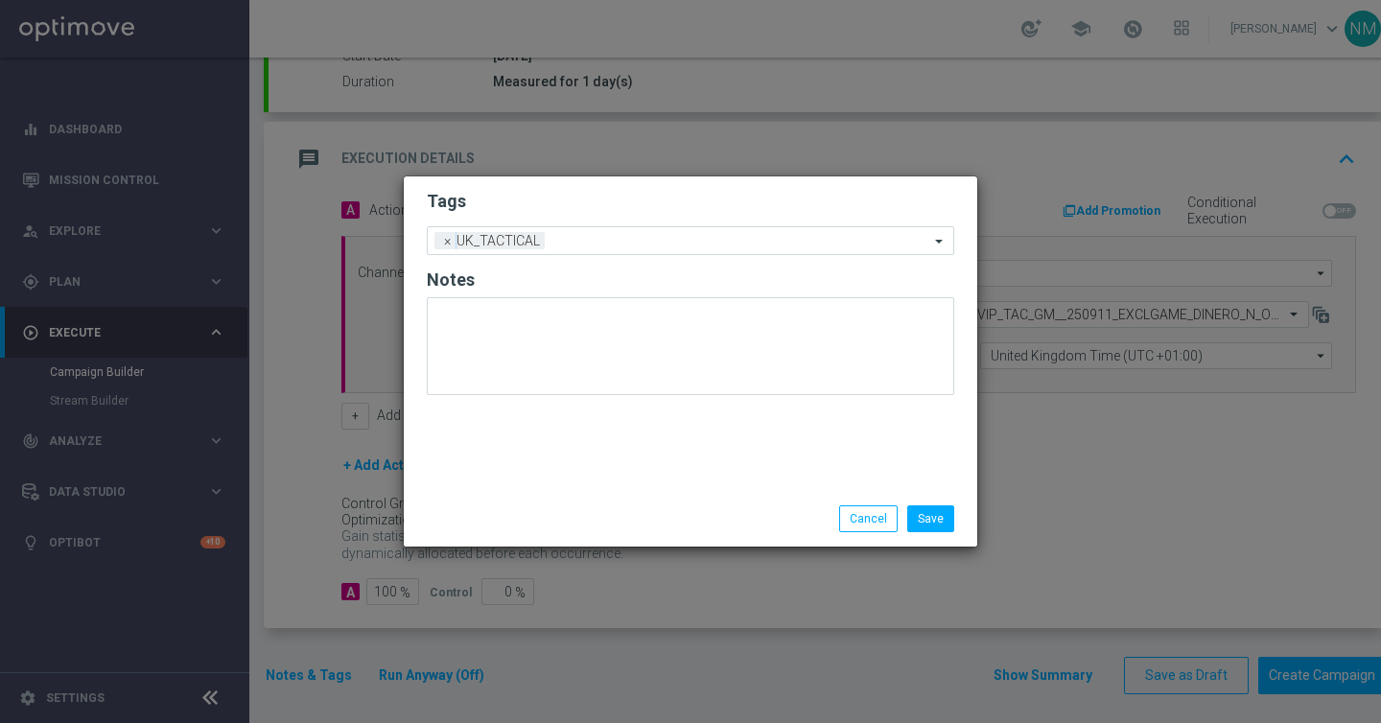
click at [659, 458] on div "Tags Add a new tag × UK_TACTICAL Notes" at bounding box center [691, 334] width 574 height 315
click at [958, 519] on div "Save Cancel" at bounding box center [783, 519] width 371 height 27
click at [944, 516] on button "Save" at bounding box center [930, 519] width 47 height 27
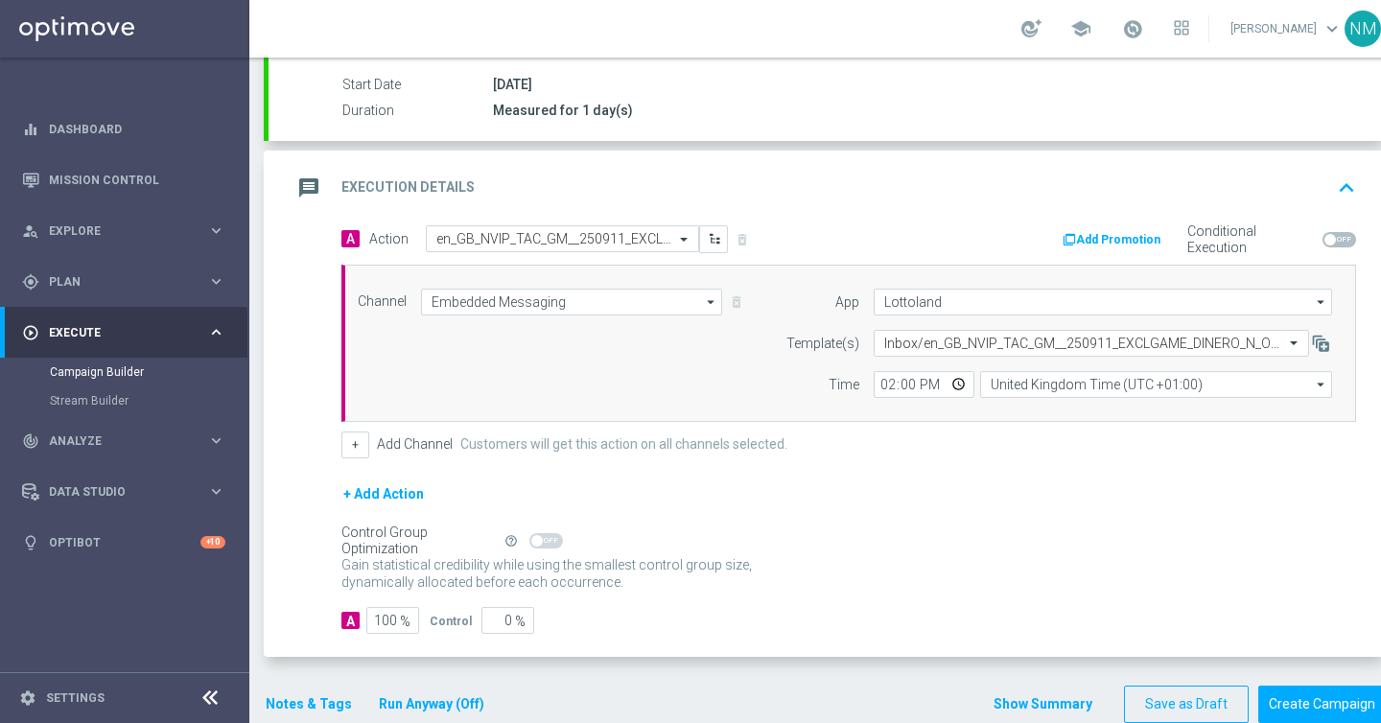
scroll to position [352, 0]
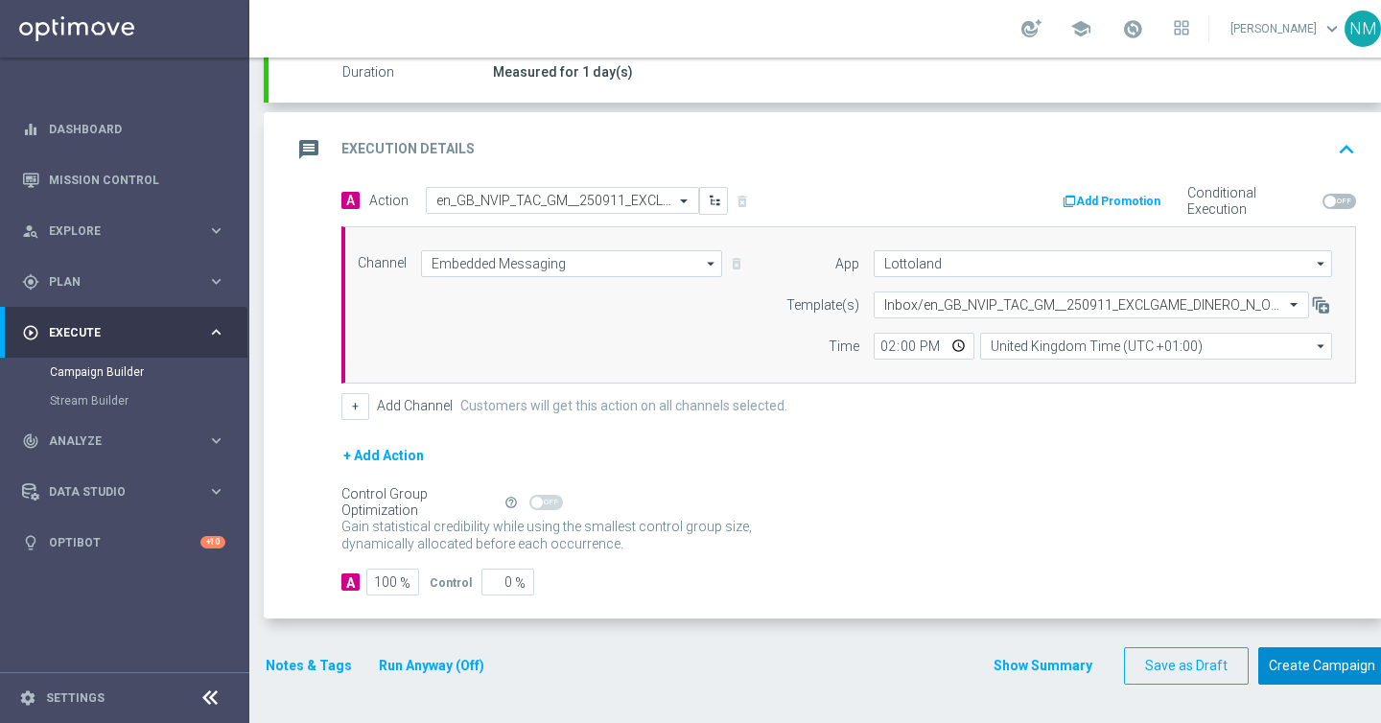
click at [1333, 659] on button "Create Campaign" at bounding box center [1323, 666] width 128 height 37
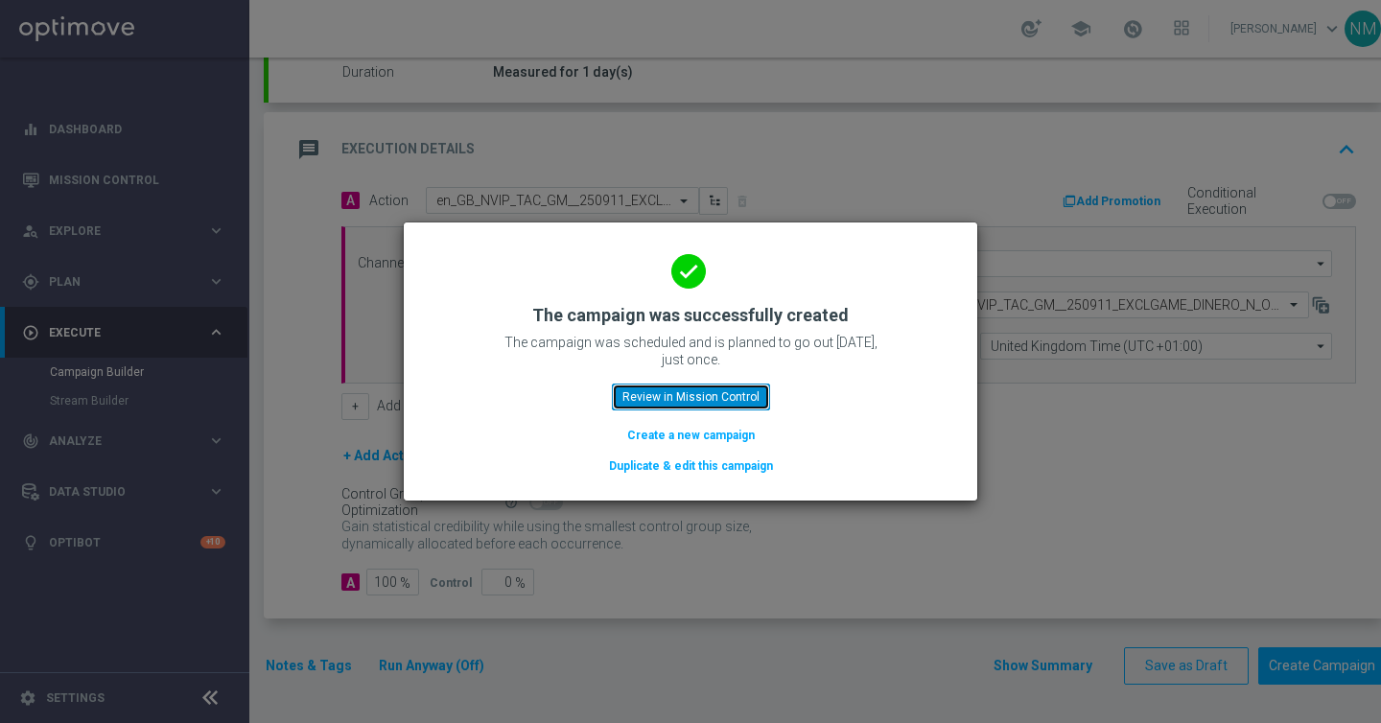
click at [674, 401] on button "Review in Mission Control" at bounding box center [691, 397] width 158 height 27
